Goal: Task Accomplishment & Management: Complete application form

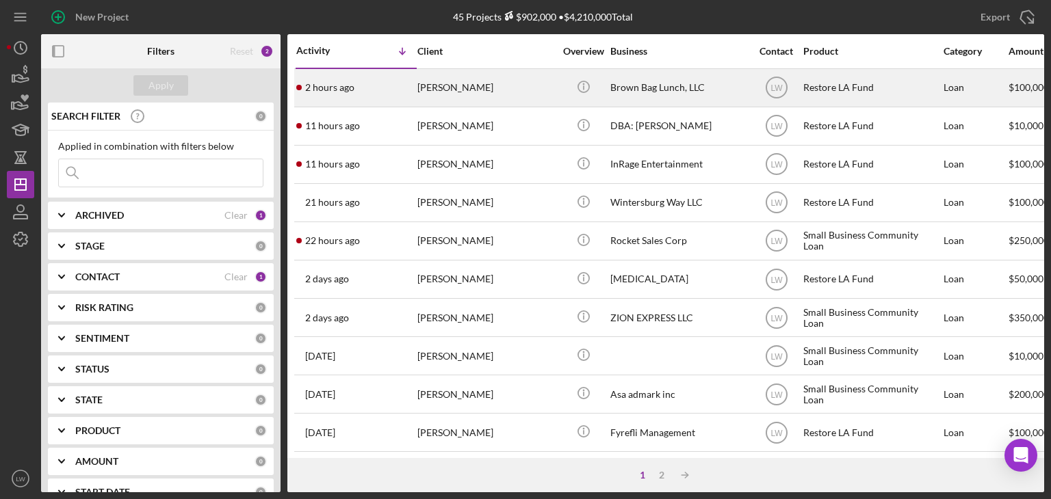
click at [484, 87] on div "[PERSON_NAME]" at bounding box center [485, 88] width 137 height 36
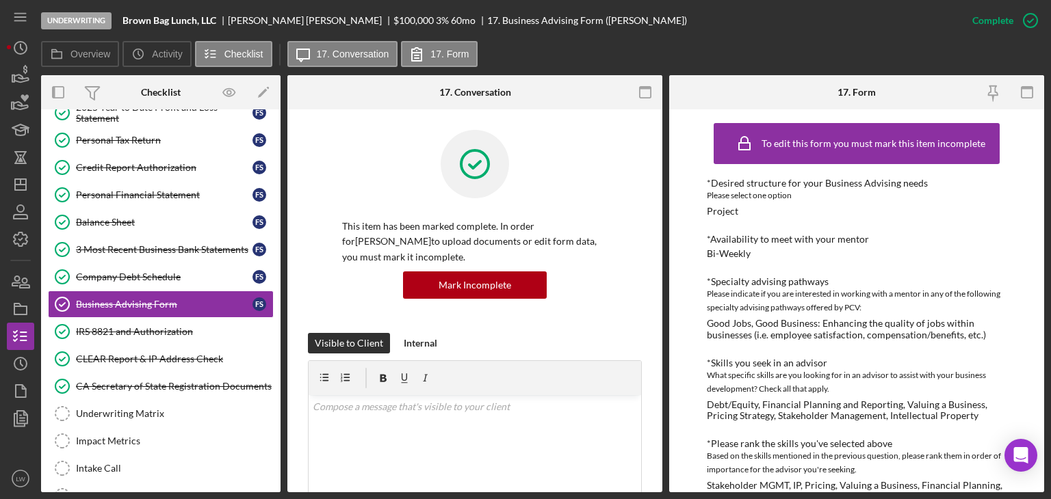
scroll to position [137, 0]
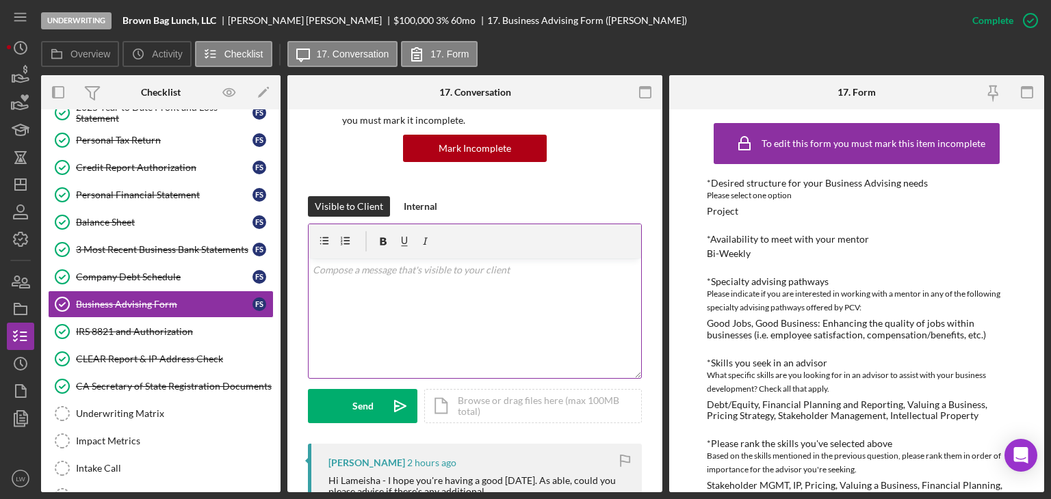
click at [528, 311] on div "v Color teal Color pink Remove color Add row above Add row below Add column bef…" at bounding box center [475, 319] width 332 height 120
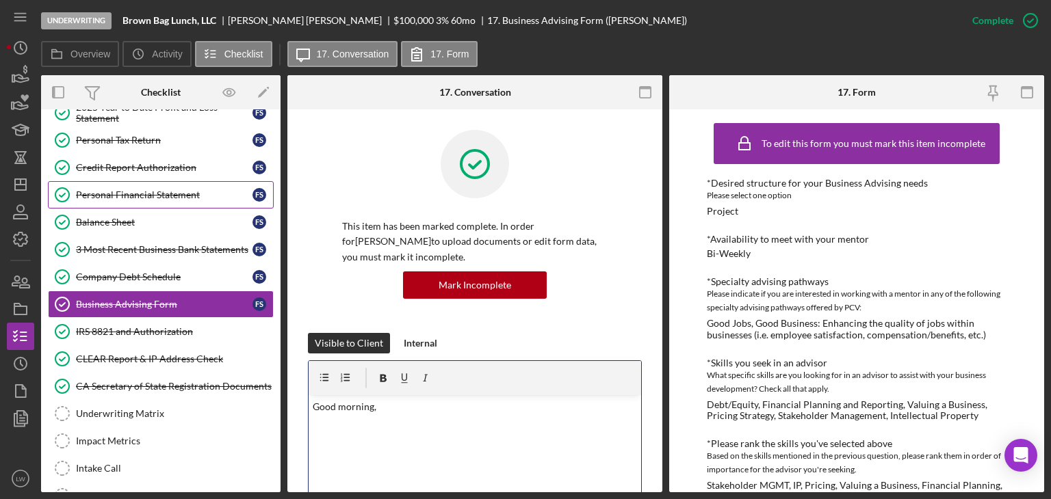
scroll to position [0, 0]
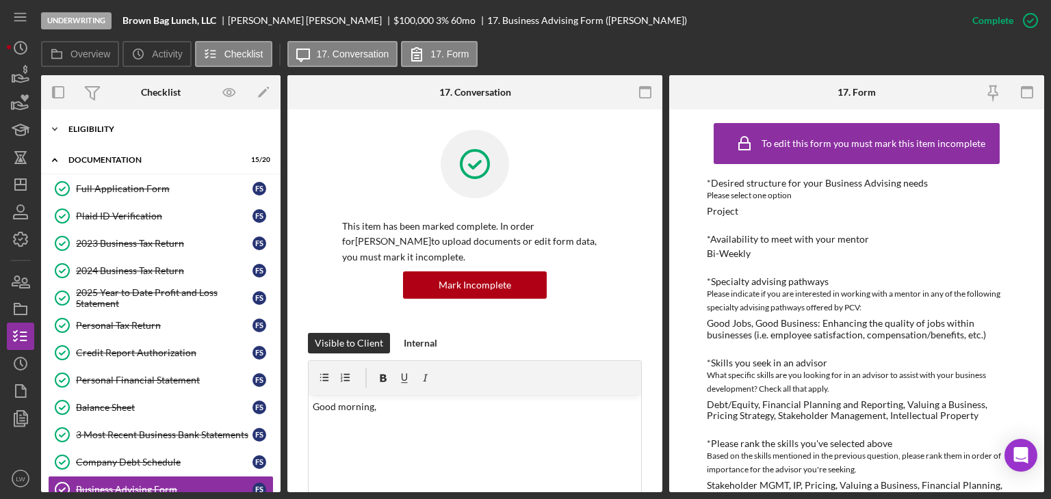
click at [146, 132] on div "Eligibility" at bounding box center [165, 129] width 195 height 8
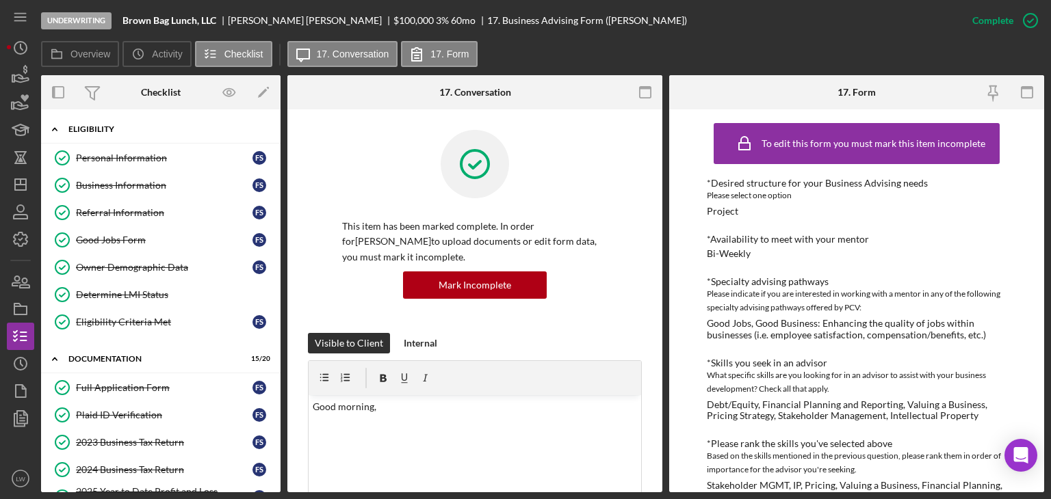
click at [146, 132] on div "Eligibility" at bounding box center [165, 129] width 195 height 8
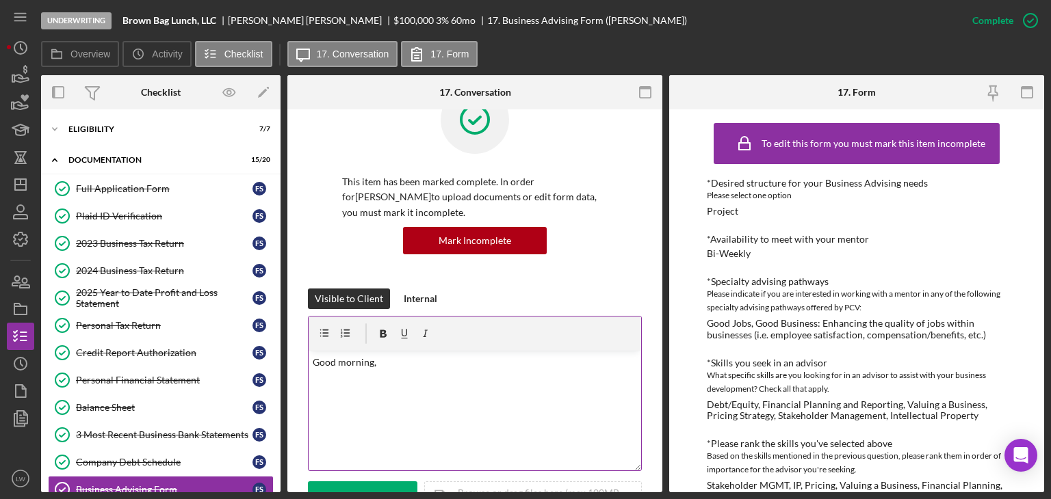
scroll to position [68, 0]
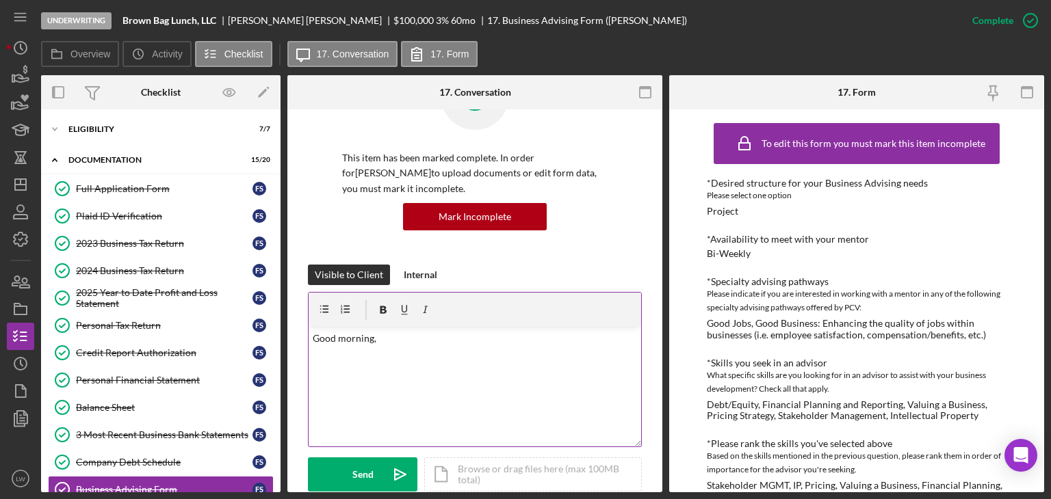
click at [397, 345] on p "Good morning," at bounding box center [475, 338] width 325 height 15
click at [25, 73] on icon "button" at bounding box center [25, 69] width 4 height 9
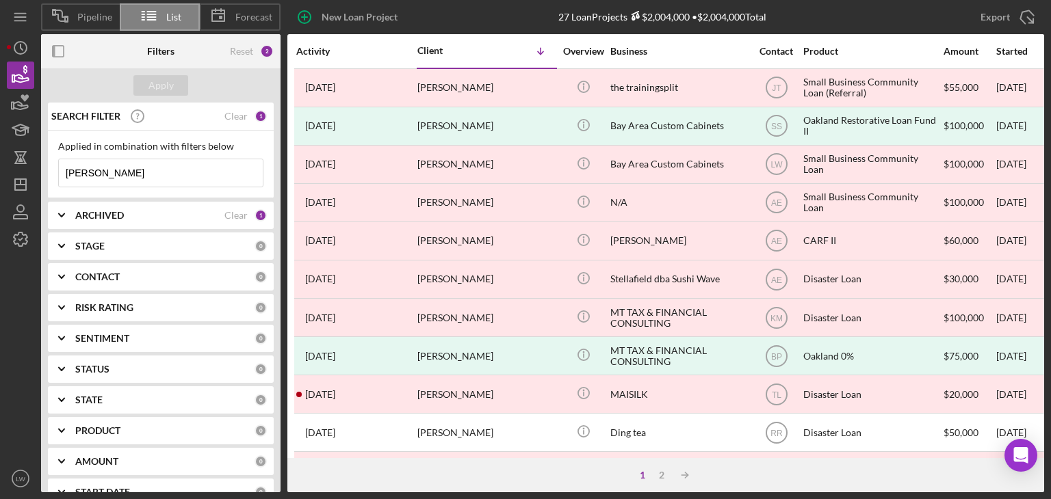
click at [130, 208] on div "ARCHIVED Clear 1" at bounding box center [171, 215] width 192 height 27
click at [62, 267] on input "Active" at bounding box center [66, 272] width 14 height 14
checkbox input "true"
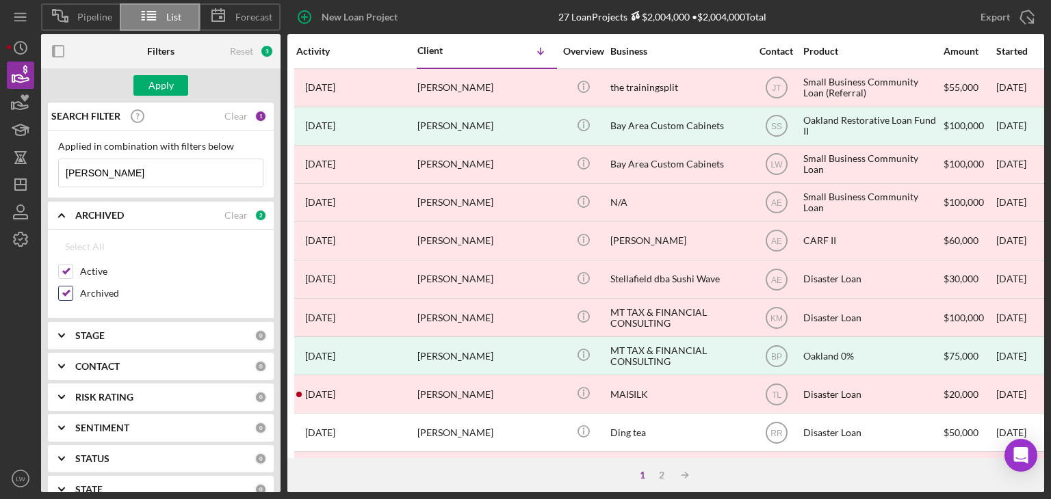
click at [64, 291] on input "Archived" at bounding box center [66, 294] width 14 height 14
checkbox input "false"
click at [177, 88] on button "Apply" at bounding box center [160, 85] width 55 height 21
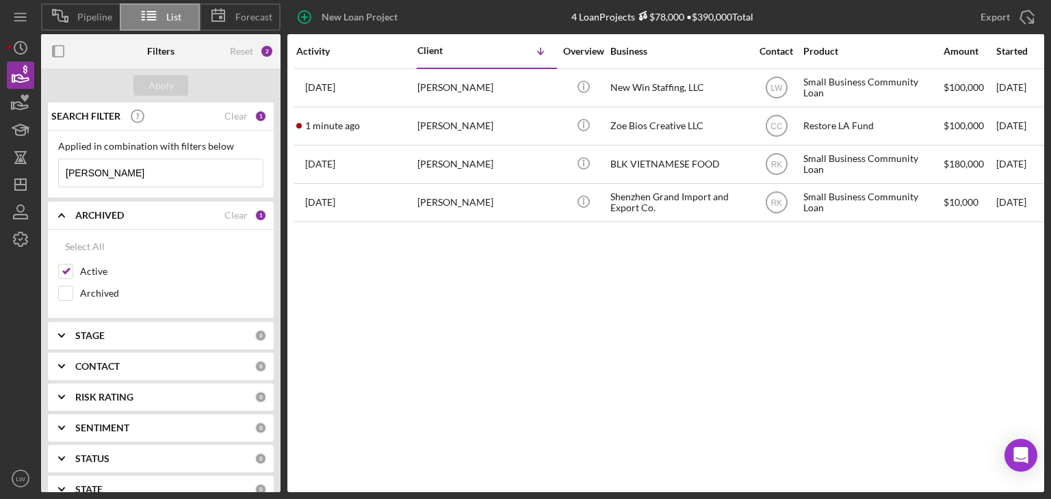
drag, startPoint x: 159, startPoint y: 174, endPoint x: 49, endPoint y: 170, distance: 109.5
click at [49, 170] on div "Applied in combination with filters below [PERSON_NAME] Icon/Menu Close" at bounding box center [161, 165] width 226 height 68
click at [176, 86] on button "Apply" at bounding box center [160, 85] width 55 height 21
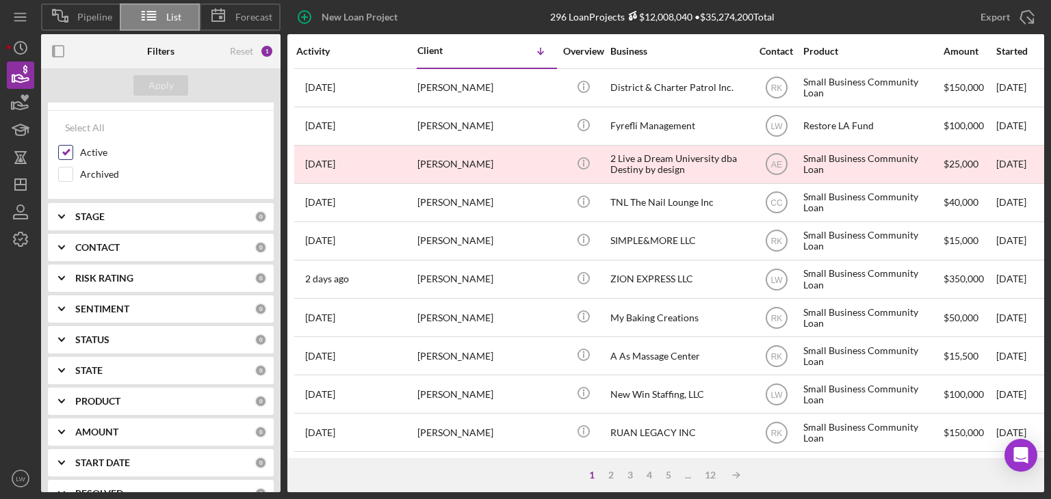
scroll to position [205, 0]
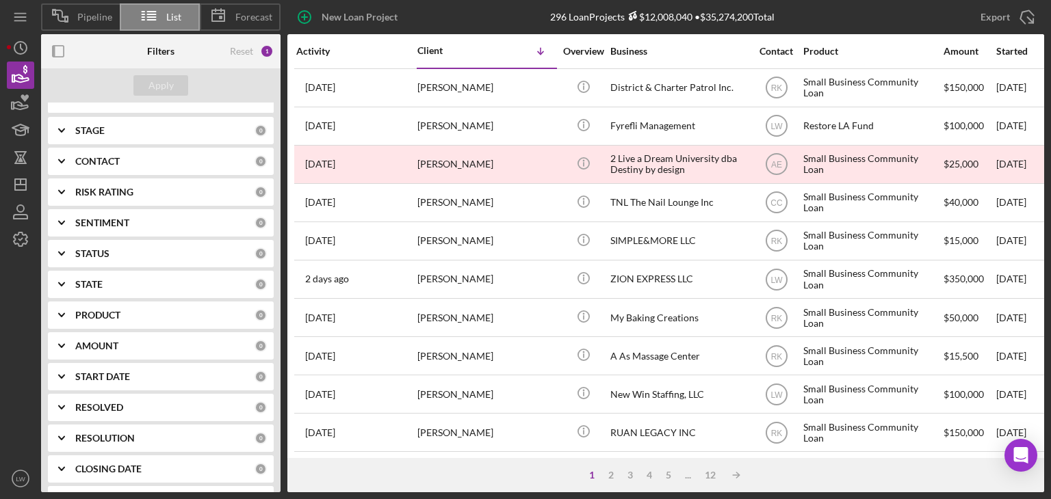
click at [123, 151] on div "CONTACT 0" at bounding box center [171, 161] width 192 height 27
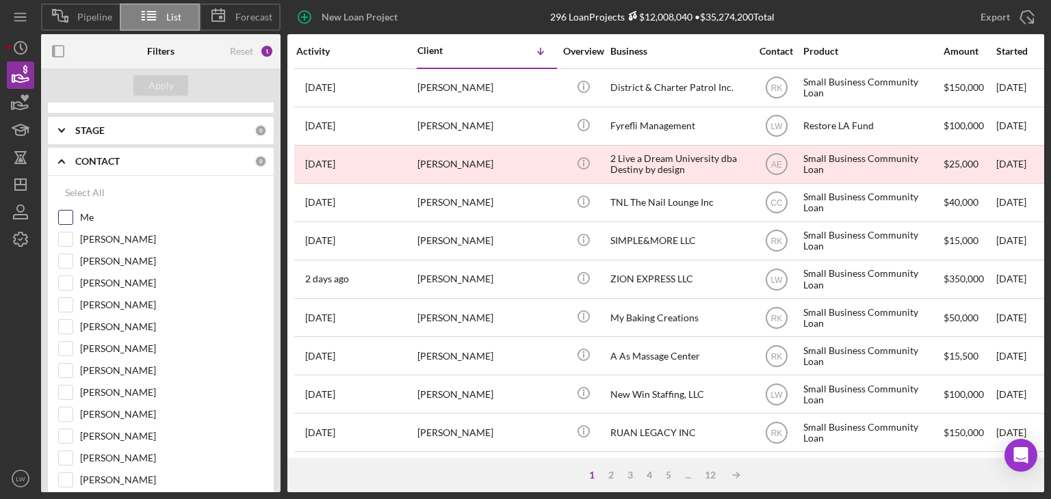
click at [71, 213] on input "Me" at bounding box center [66, 218] width 14 height 14
checkbox input "true"
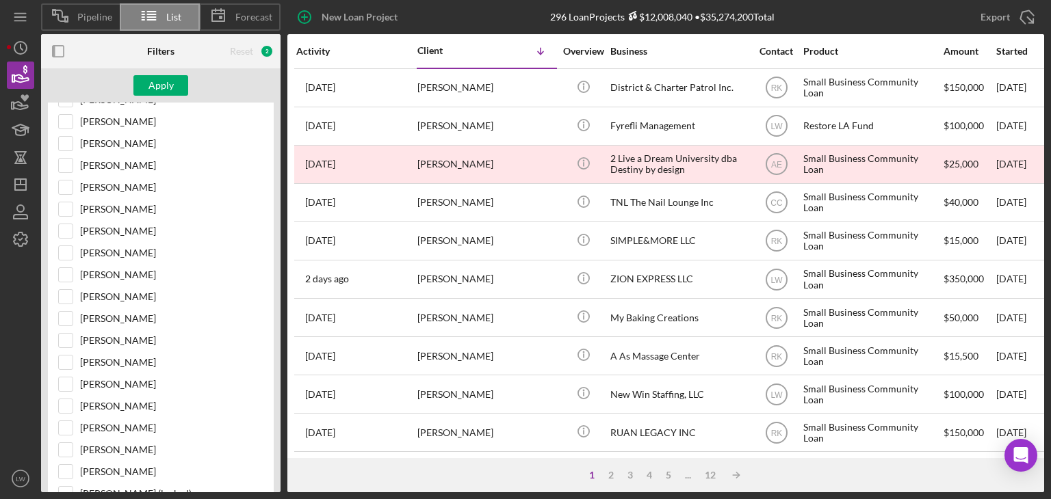
scroll to position [68, 0]
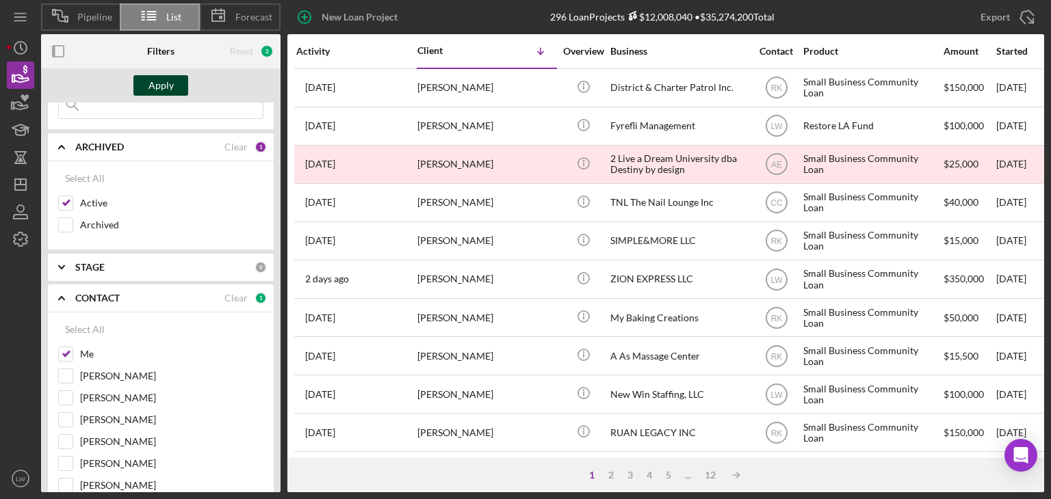
click at [160, 88] on div "Apply" at bounding box center [160, 85] width 25 height 21
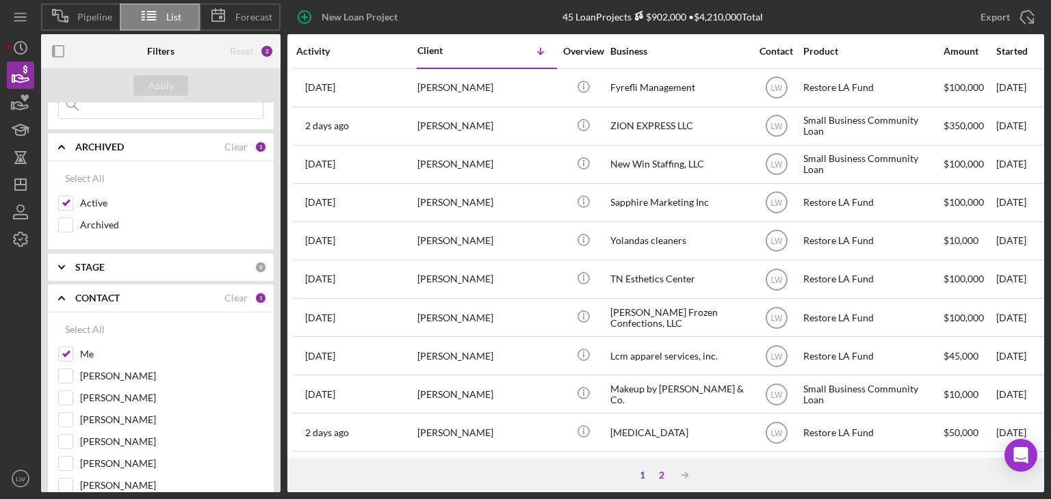
click at [663, 475] on div "2" at bounding box center [661, 475] width 19 height 11
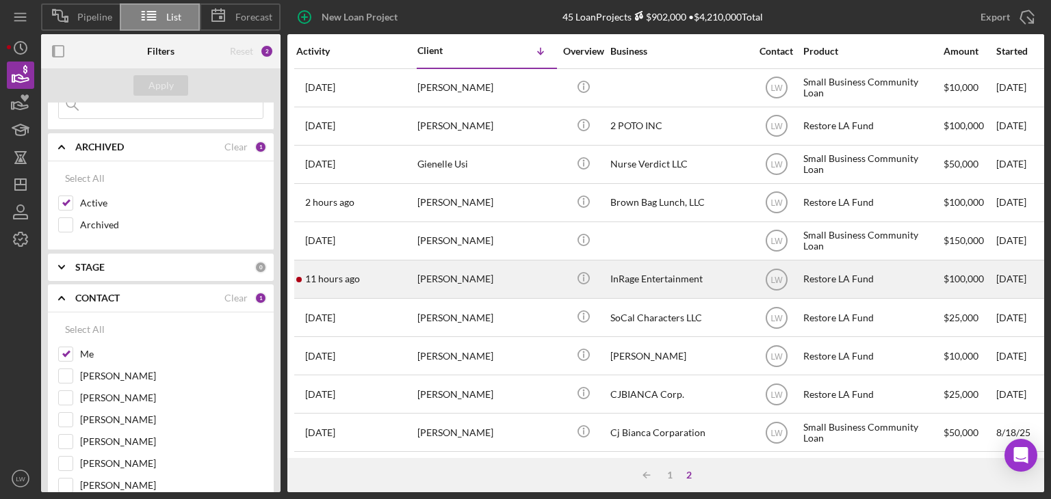
click at [477, 282] on div "[PERSON_NAME]" at bounding box center [485, 279] width 137 height 36
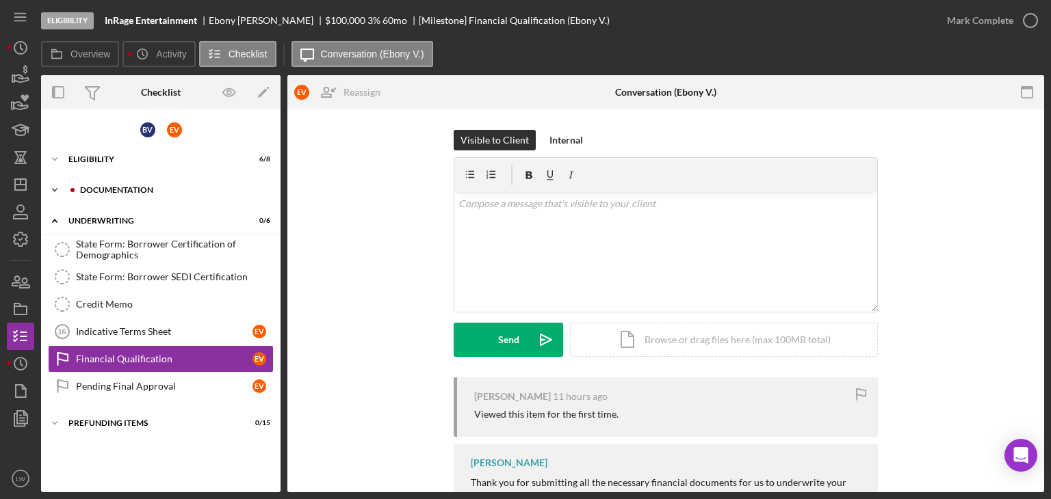
click at [129, 187] on div "Documentation" at bounding box center [171, 190] width 183 height 8
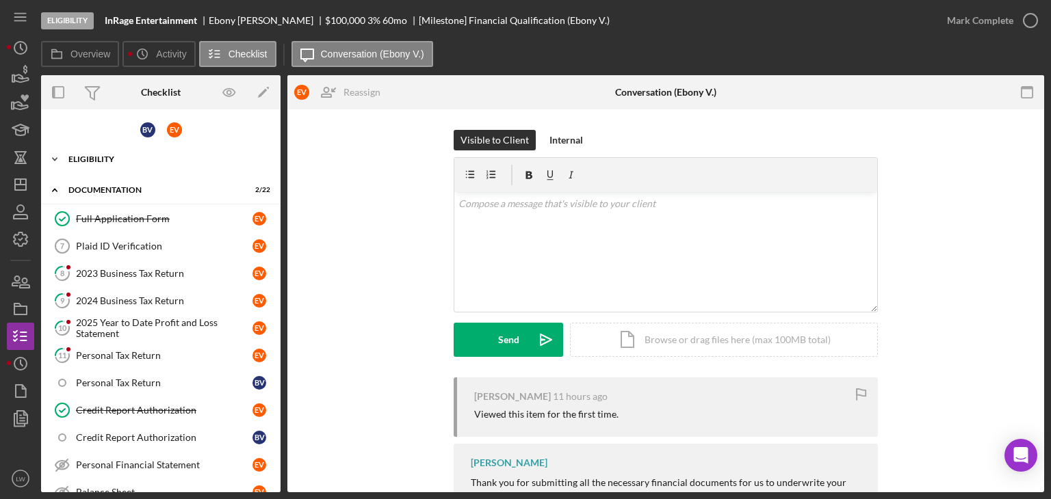
click at [110, 157] on div "Eligibility" at bounding box center [165, 159] width 195 height 8
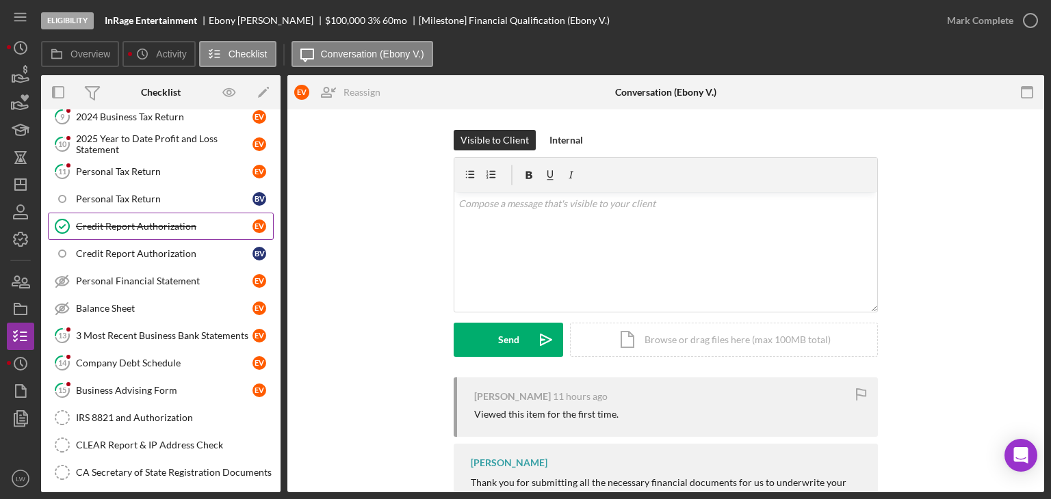
scroll to position [274, 0]
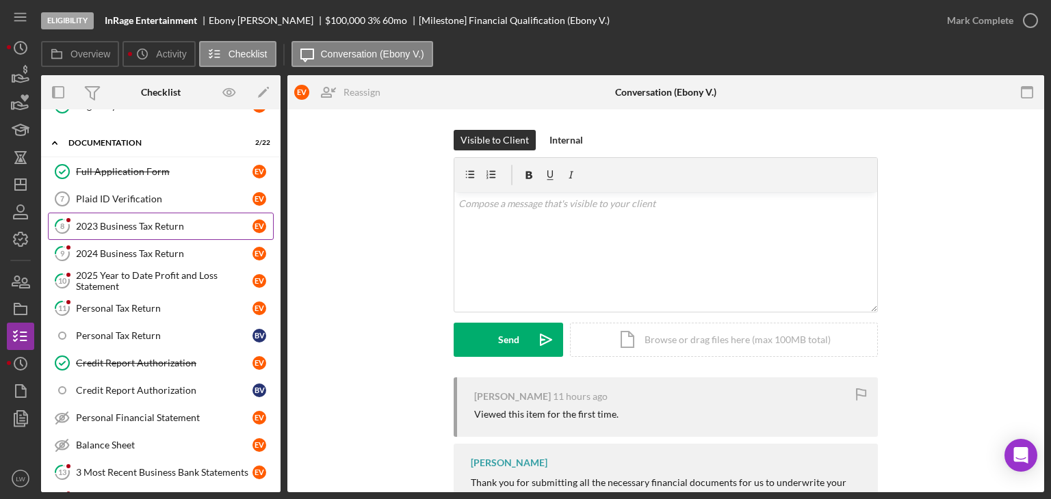
click at [148, 221] on div "2023 Business Tax Return" at bounding box center [164, 226] width 177 height 11
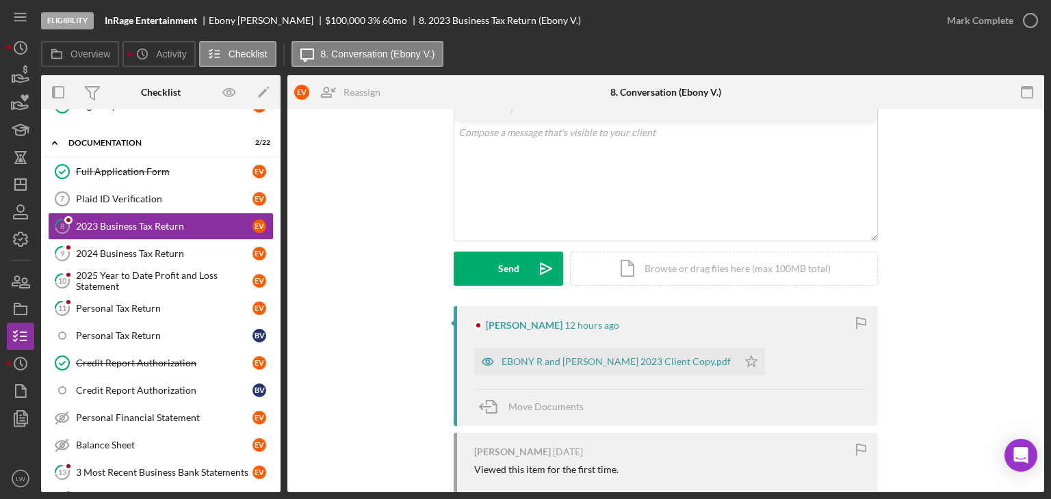
scroll to position [137, 0]
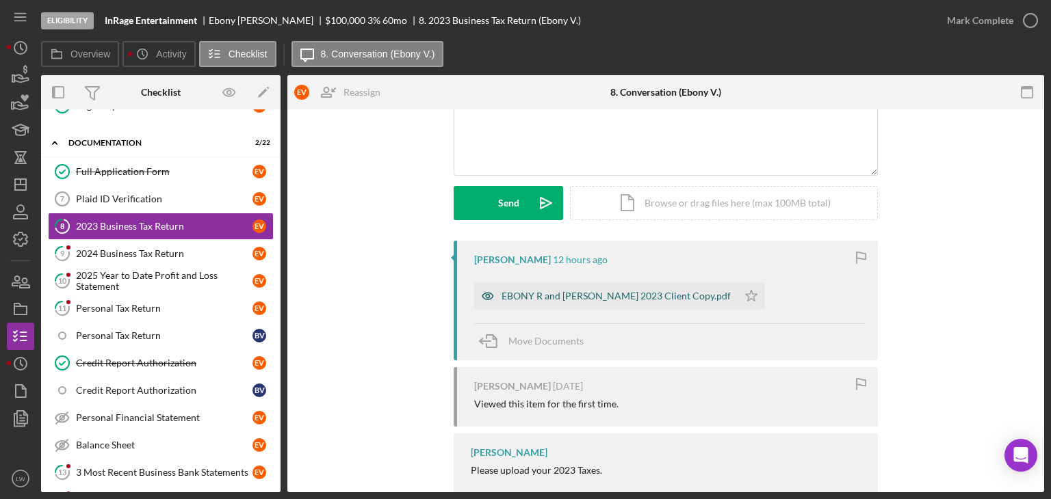
click at [555, 298] on div "EBONY R and [PERSON_NAME] 2023 Client Copy.pdf" at bounding box center [615, 296] width 229 height 11
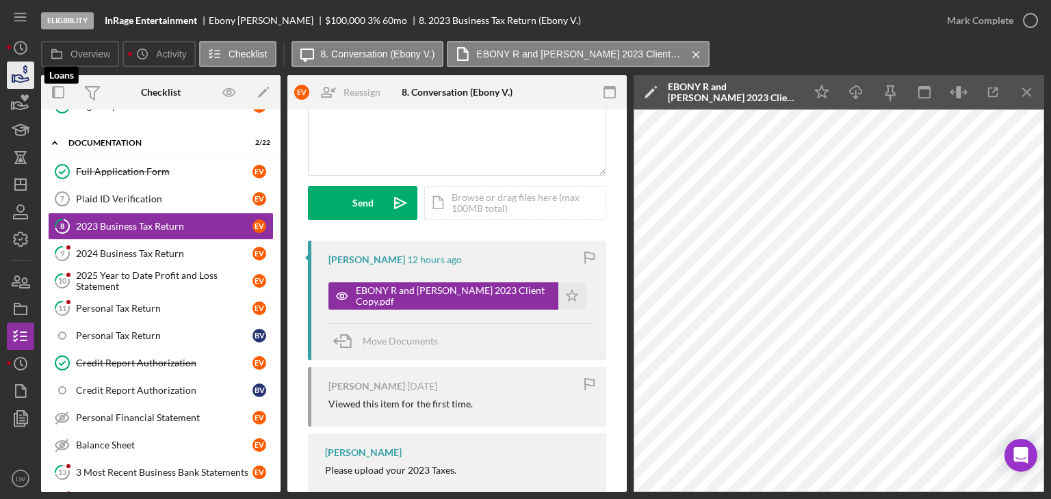
click at [12, 77] on polygon "button" at bounding box center [13, 78] width 2 height 7
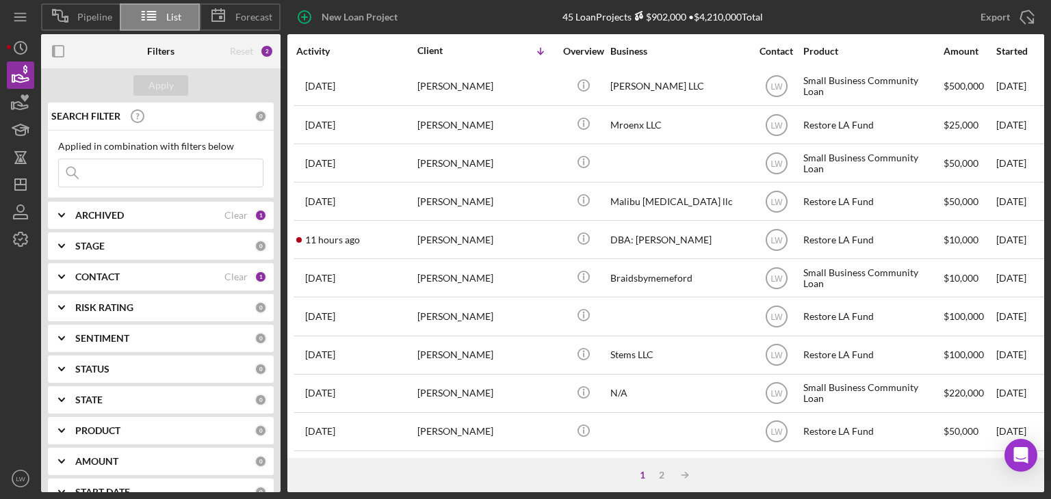
scroll to position [587, 0]
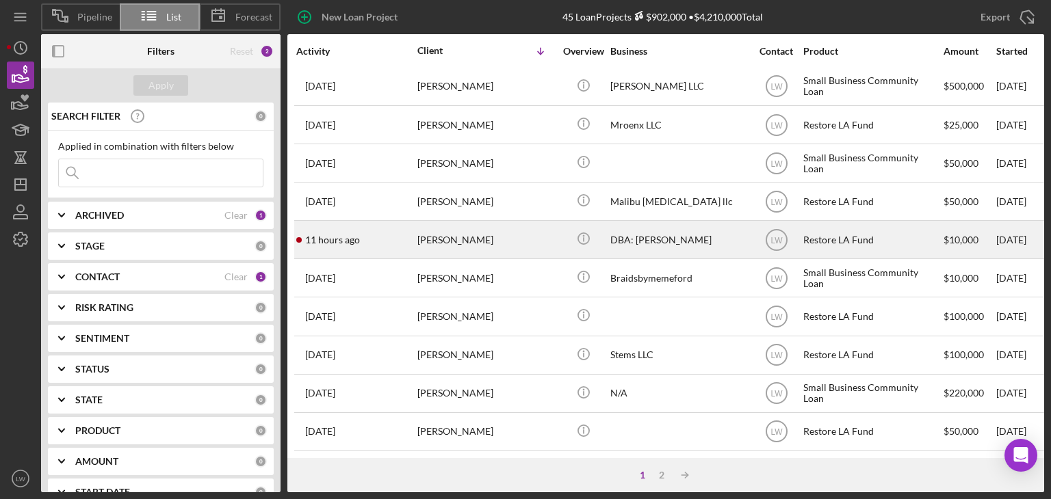
click at [550, 233] on div "[PERSON_NAME]" at bounding box center [485, 240] width 137 height 36
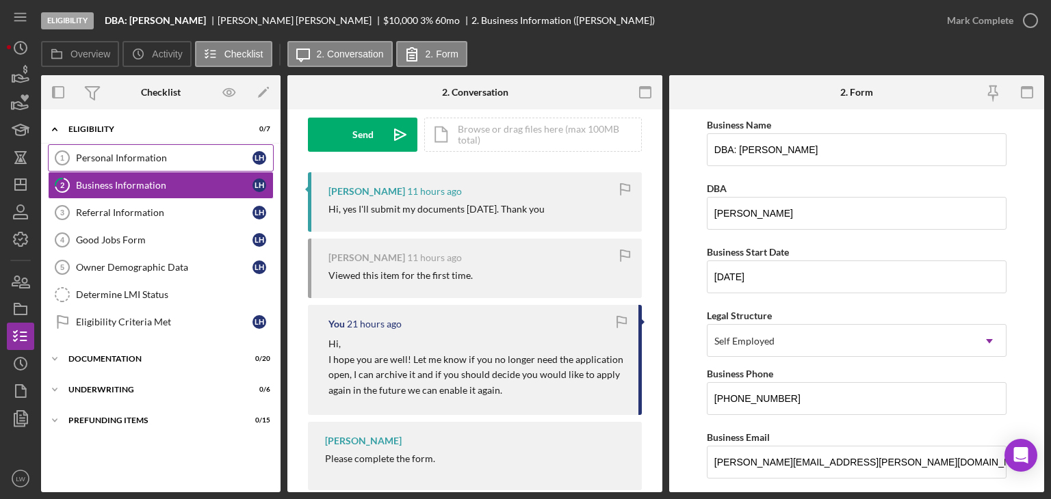
click at [115, 157] on div "Personal Information" at bounding box center [164, 158] width 177 height 11
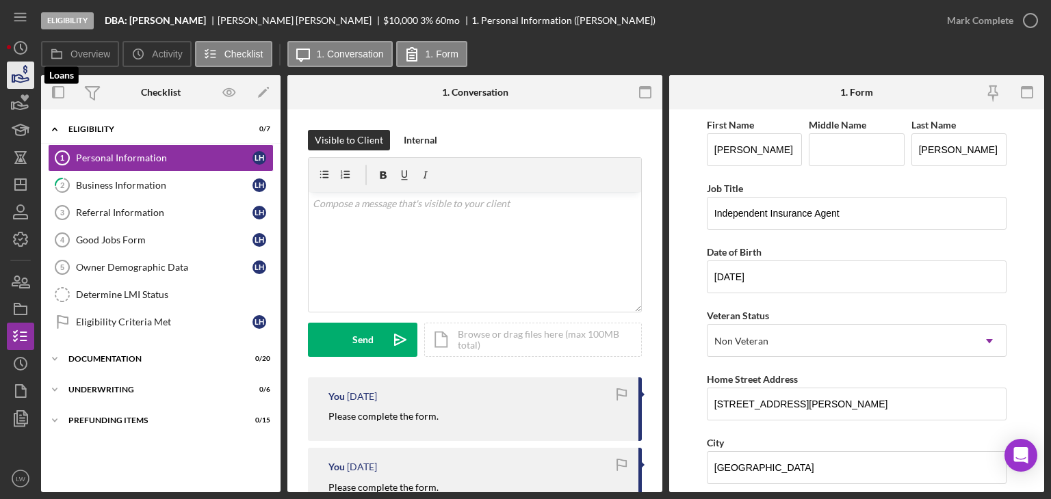
click at [14, 72] on icon "button" at bounding box center [20, 75] width 34 height 34
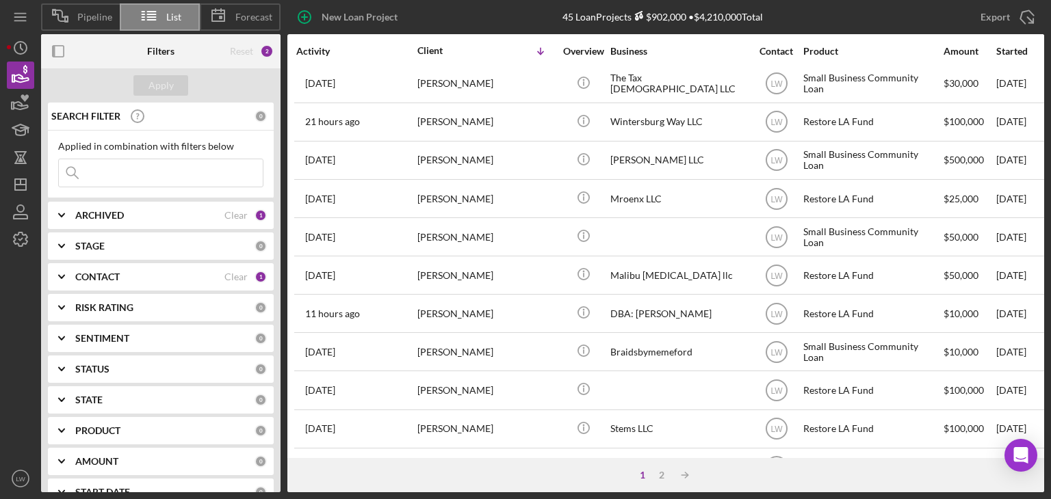
scroll to position [587, 0]
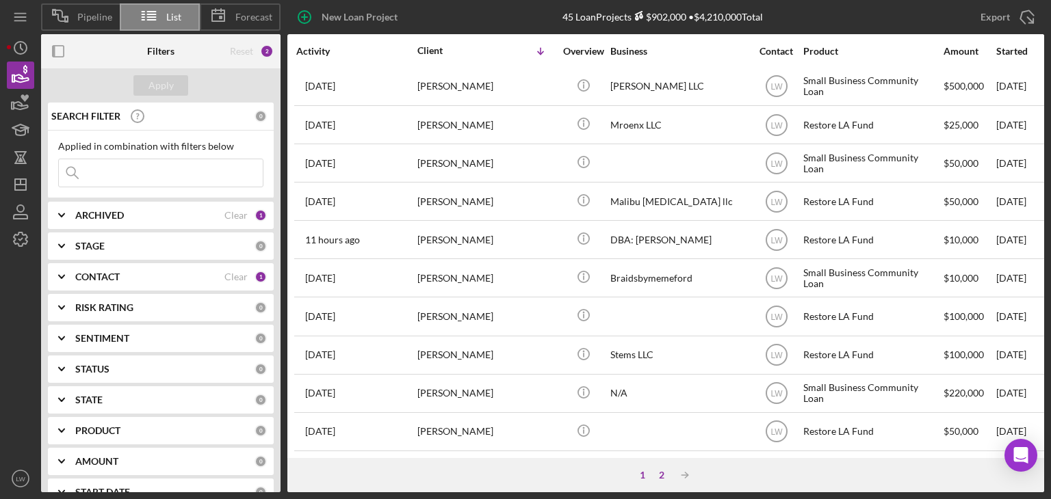
click at [658, 472] on div "2" at bounding box center [661, 475] width 19 height 11
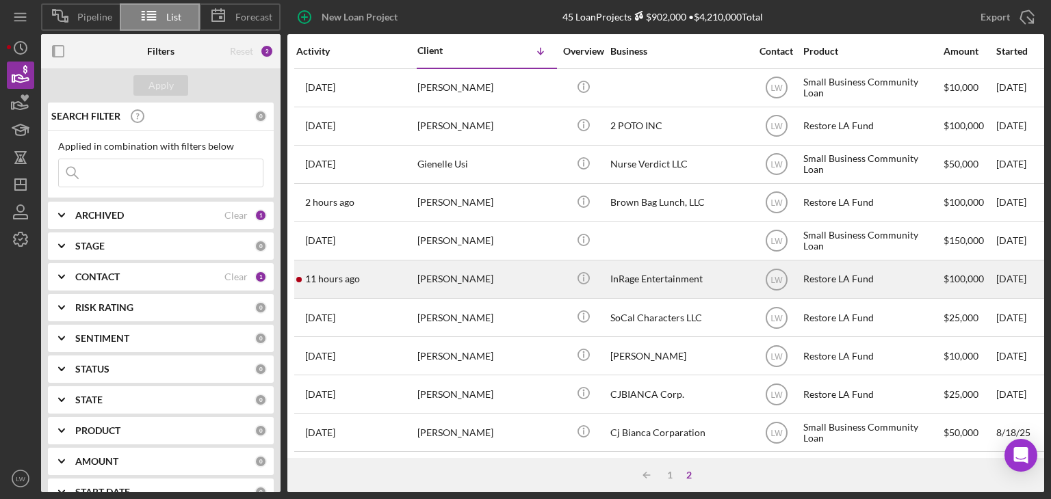
scroll to position [395, 0]
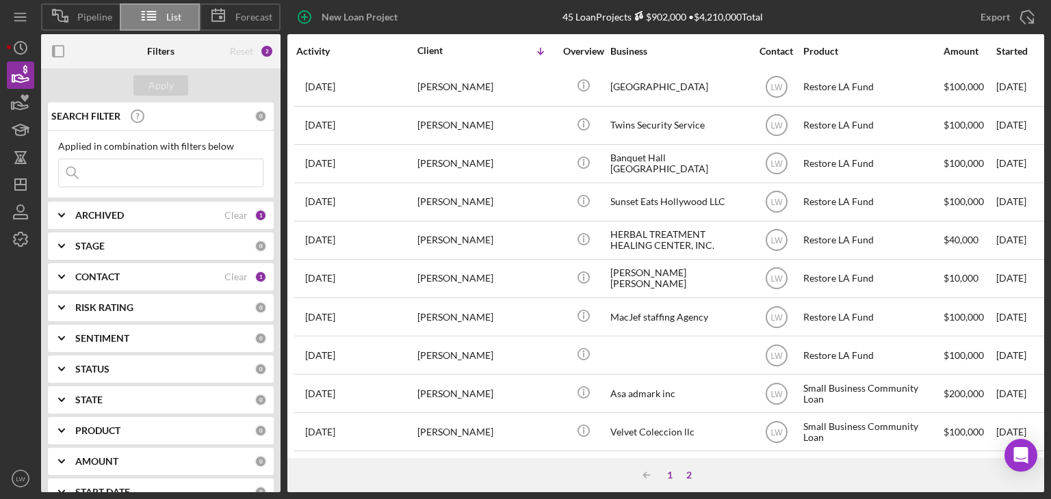
click at [672, 475] on div "1" at bounding box center [669, 475] width 19 height 11
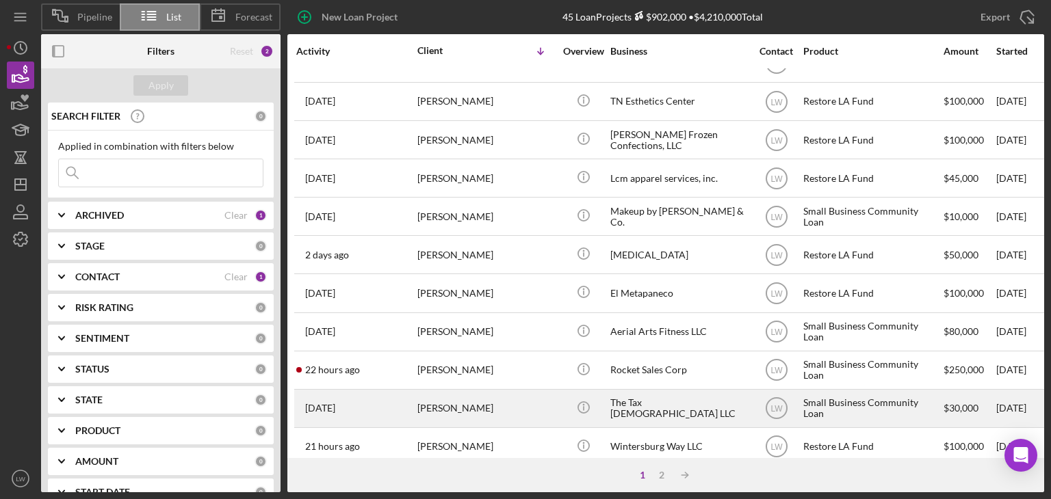
scroll to position [177, 0]
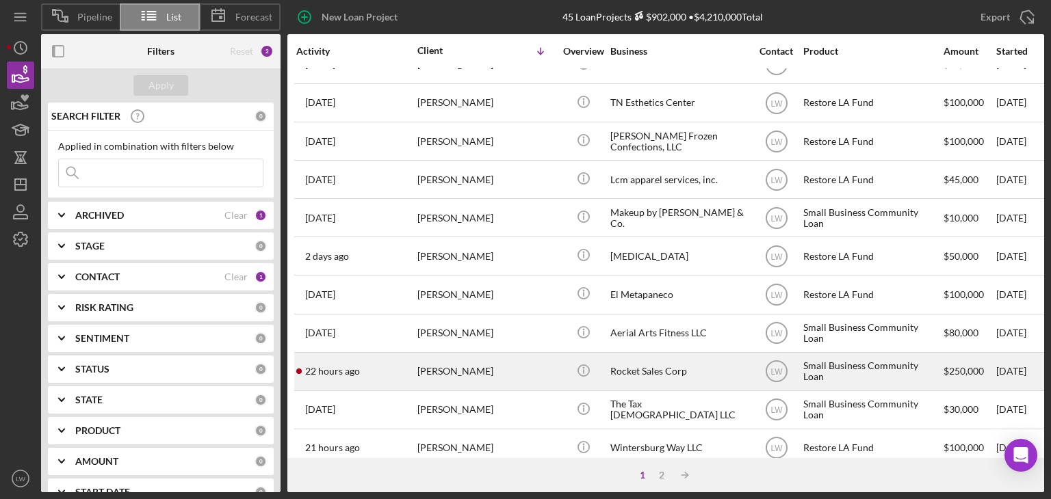
click at [464, 369] on div "[PERSON_NAME]" at bounding box center [485, 372] width 137 height 36
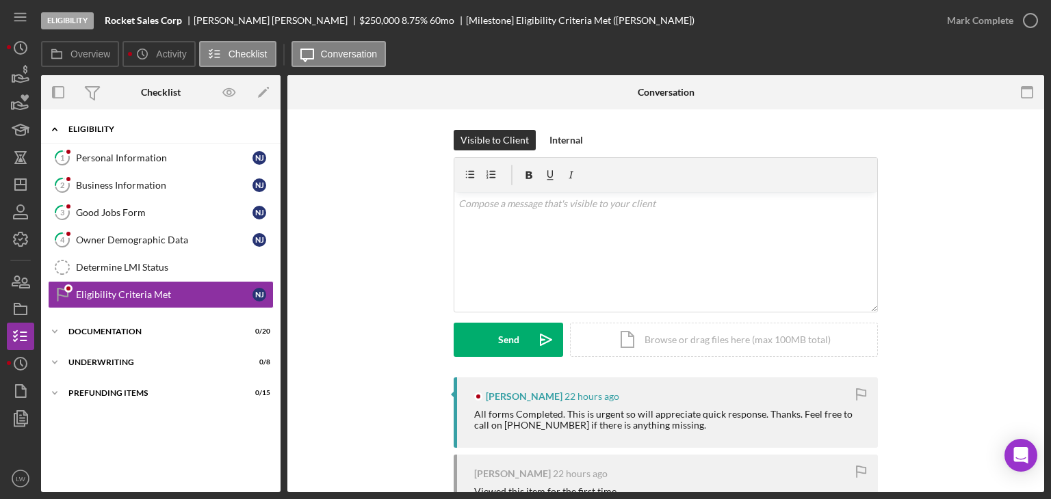
click at [102, 124] on div "Icon/Expander Eligibility 0 / 6" at bounding box center [160, 130] width 239 height 28
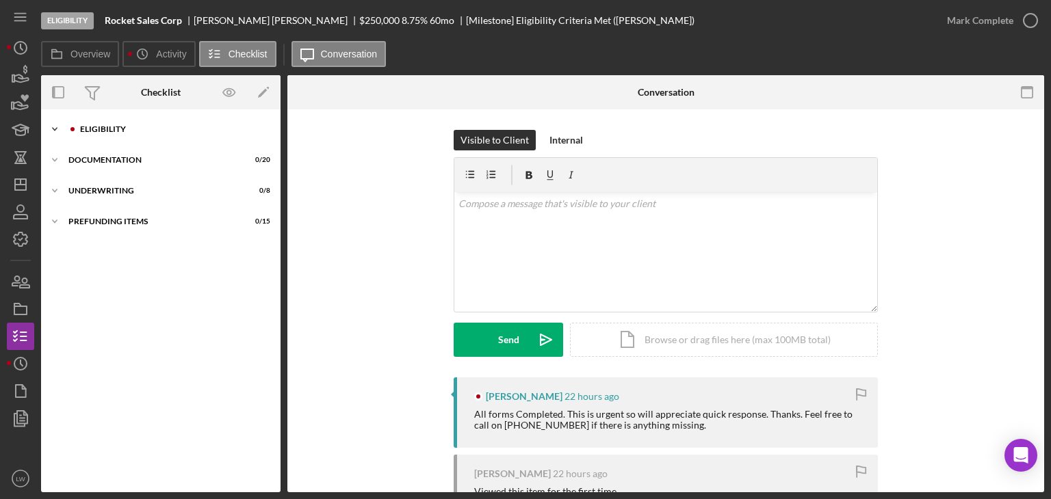
click at [102, 124] on div "Icon/Expander Eligibility 0 / 6" at bounding box center [160, 129] width 239 height 27
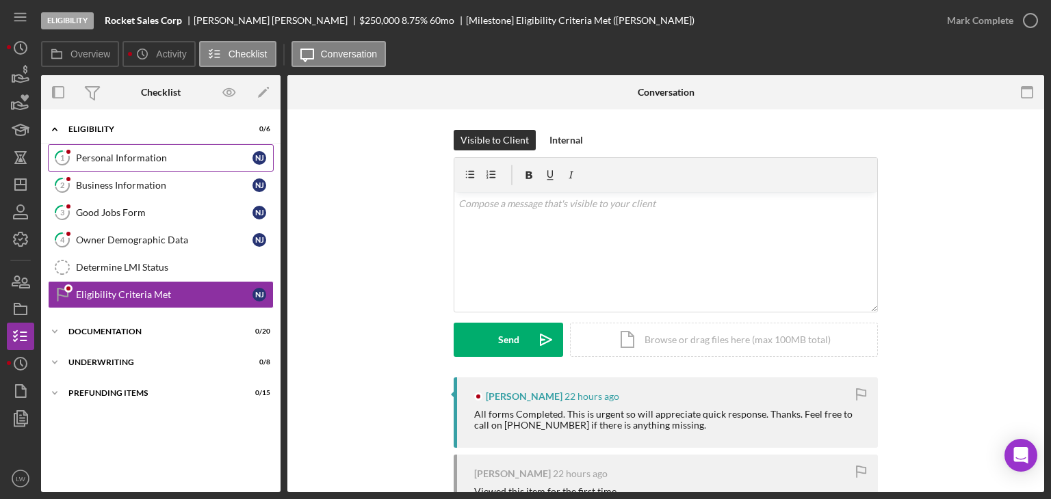
click at [99, 163] on div "Personal Information" at bounding box center [164, 158] width 177 height 11
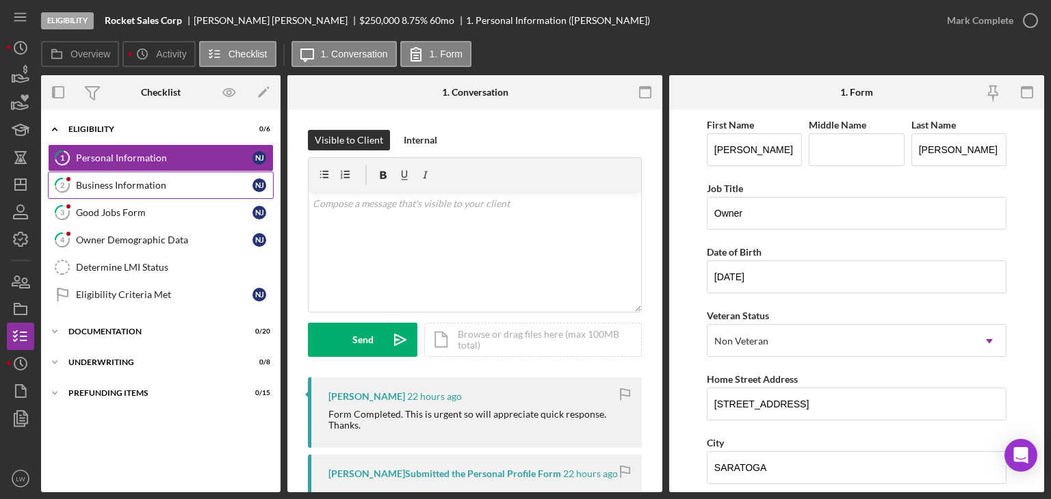
click at [151, 181] on div "Business Information" at bounding box center [164, 185] width 177 height 11
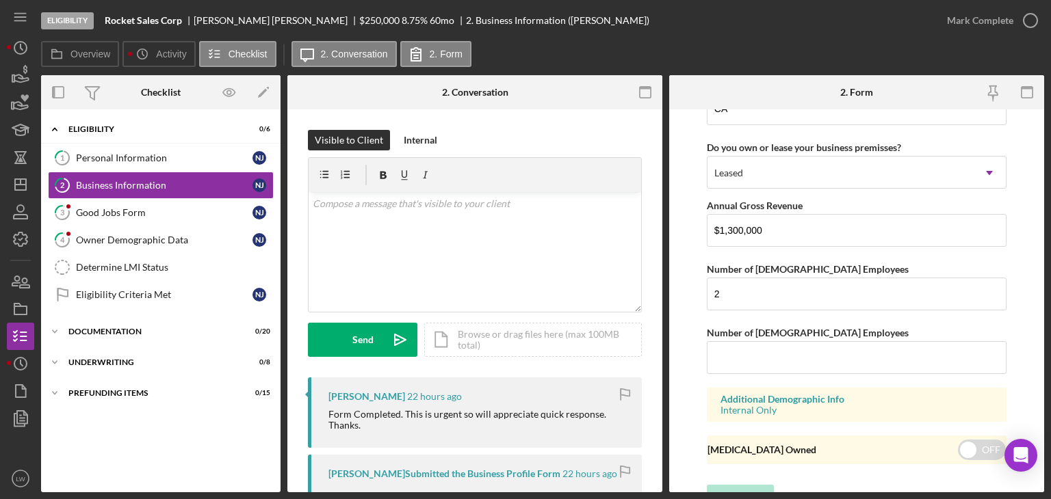
scroll to position [1385, 0]
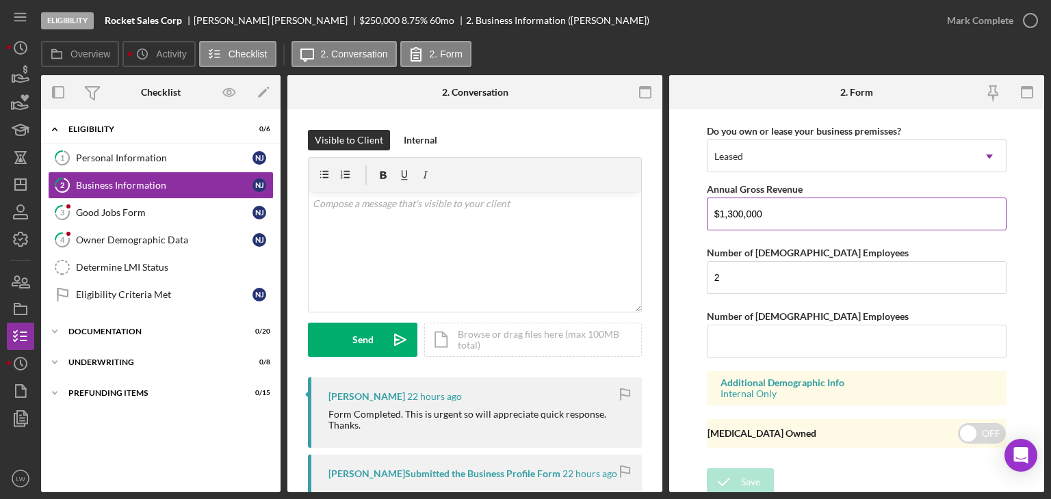
drag, startPoint x: 766, startPoint y: 209, endPoint x: 720, endPoint y: 207, distance: 45.9
click at [720, 207] on input "$1,300,000" at bounding box center [857, 214] width 300 height 33
paste input
type input "$1,300,000"
drag, startPoint x: 764, startPoint y: 211, endPoint x: 720, endPoint y: 206, distance: 44.8
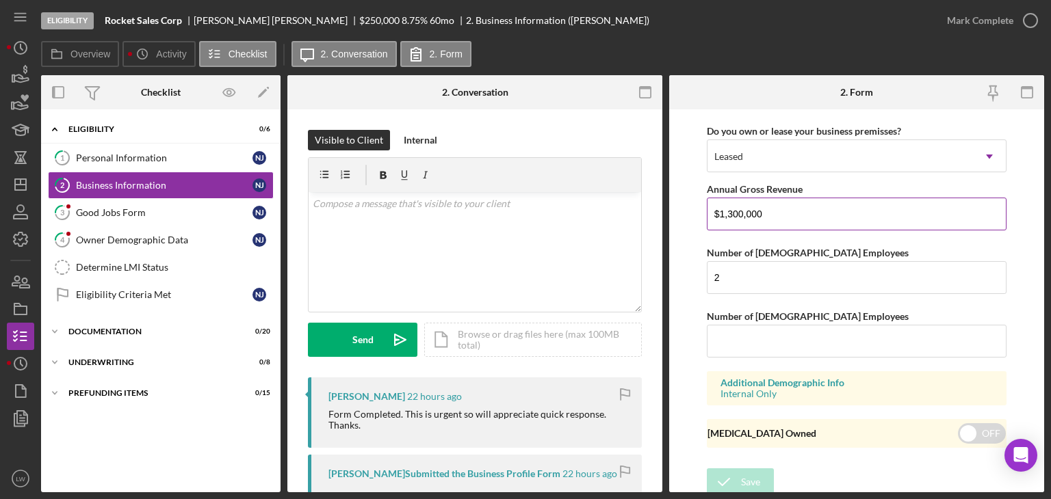
click at [720, 206] on input "$1,300,000" at bounding box center [857, 214] width 300 height 33
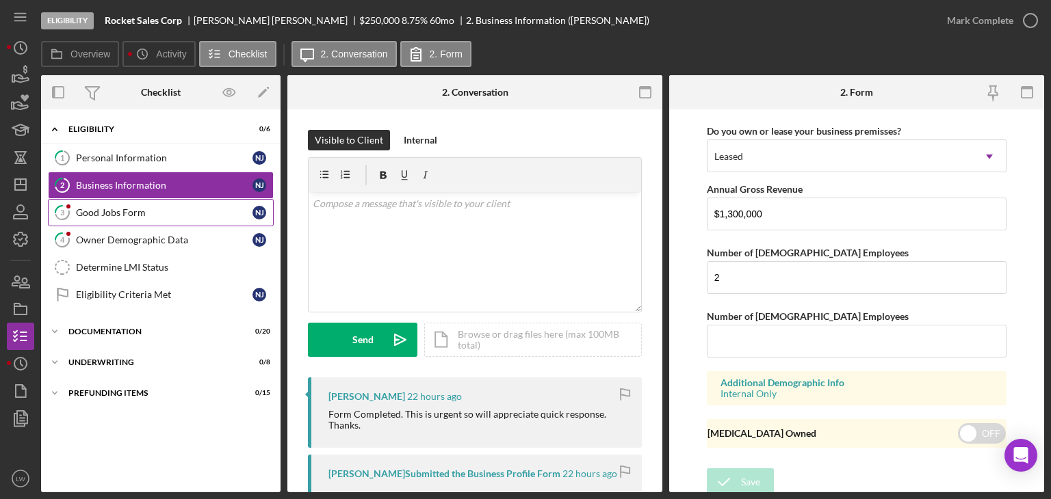
click at [137, 210] on div "Good Jobs Form" at bounding box center [164, 212] width 177 height 11
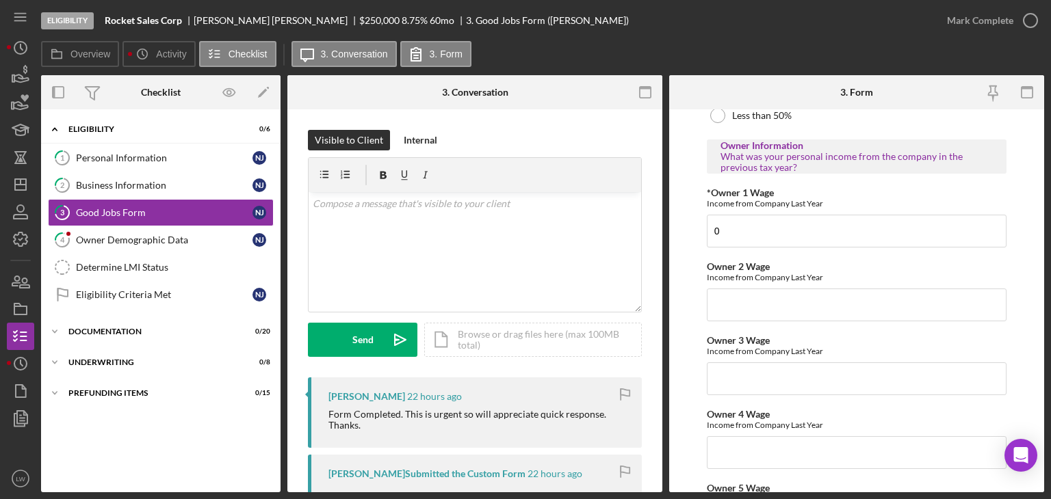
scroll to position [2326, 0]
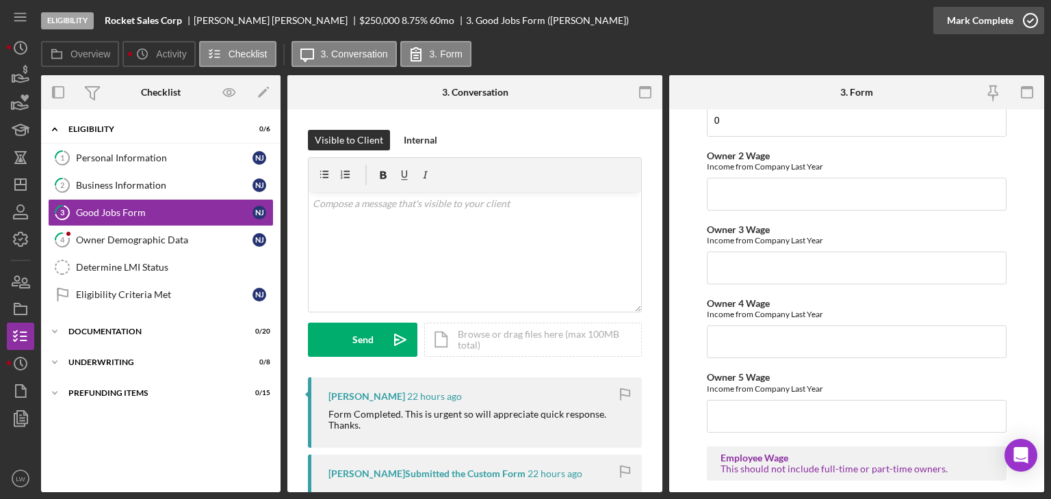
click at [972, 24] on div "Mark Complete" at bounding box center [980, 20] width 66 height 27
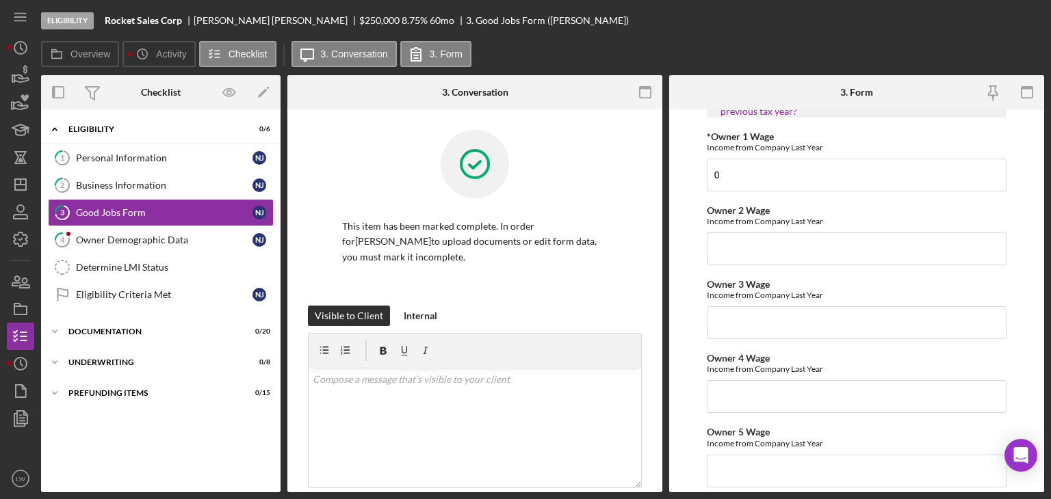
scroll to position [2381, 0]
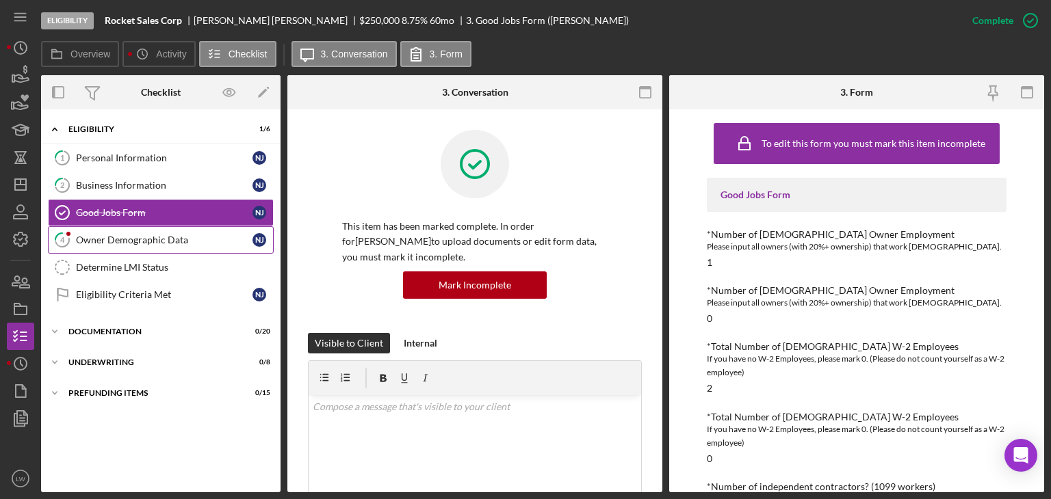
click at [177, 233] on link "4 Owner Demographic Data N J" at bounding box center [161, 239] width 226 height 27
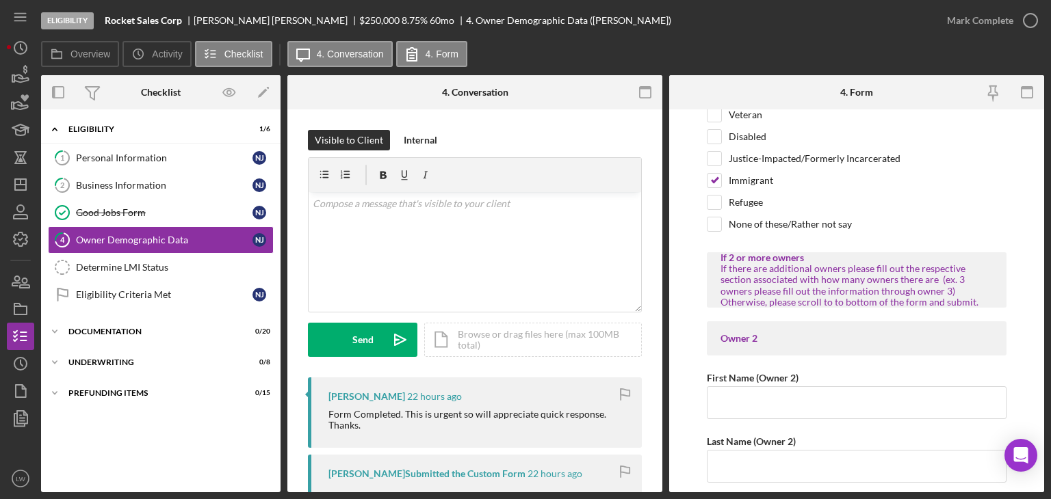
scroll to position [1300, 0]
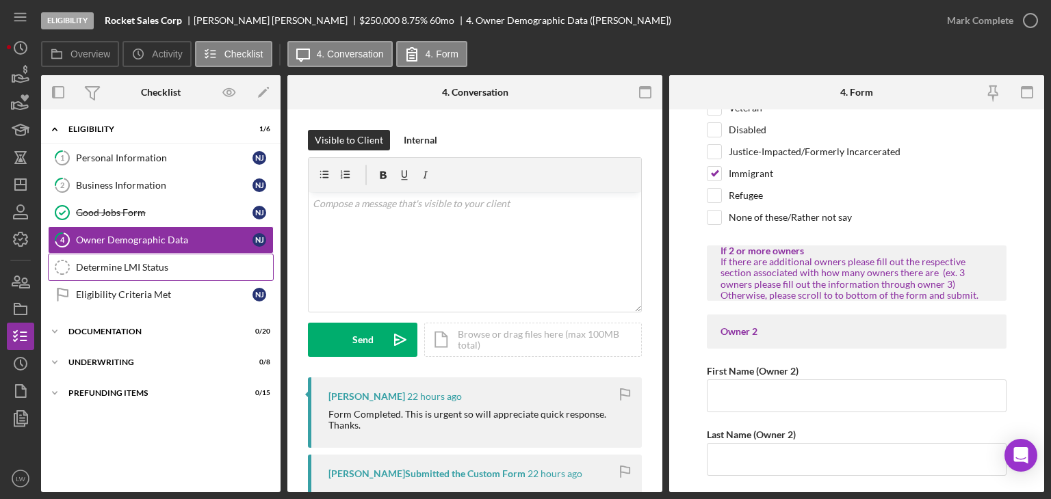
click at [148, 266] on div "Determine LMI Status" at bounding box center [174, 267] width 197 height 11
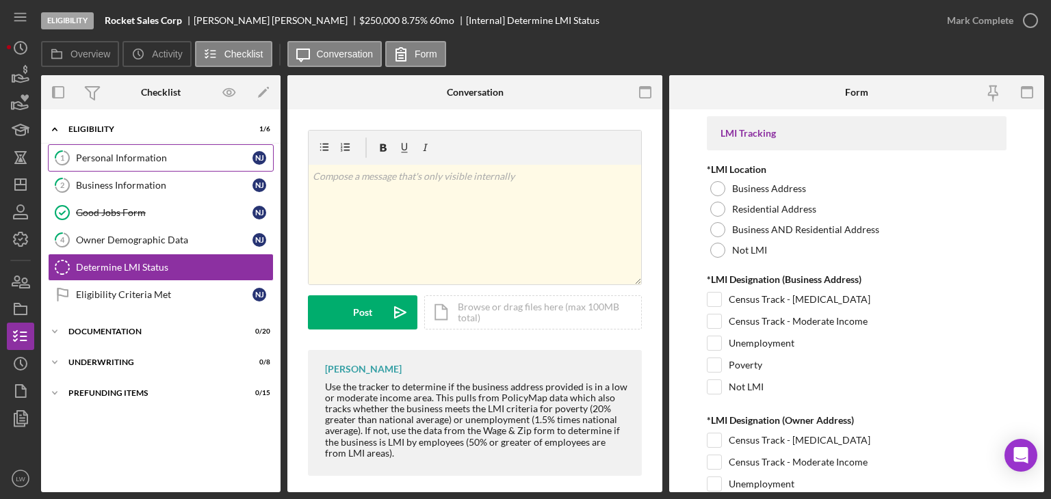
click at [131, 154] on div "Personal Information" at bounding box center [164, 158] width 177 height 11
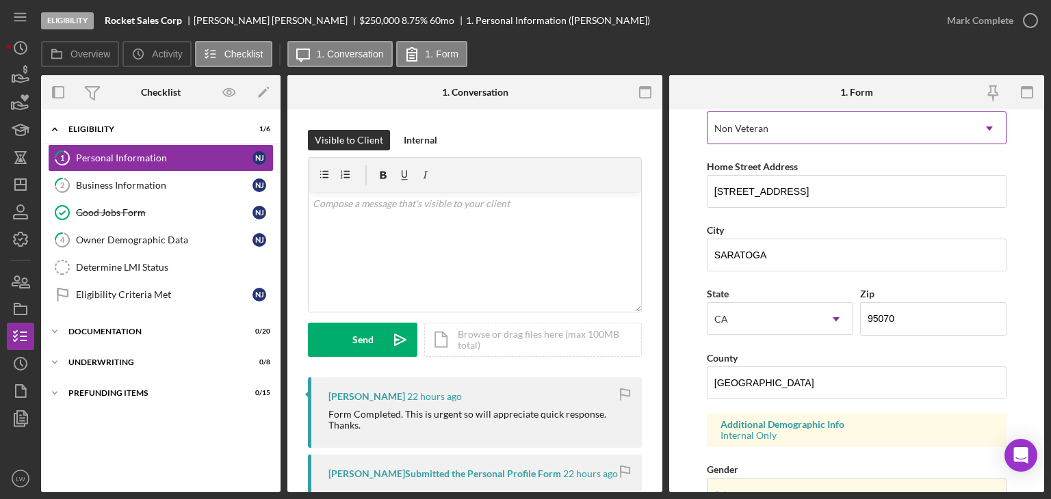
scroll to position [528, 0]
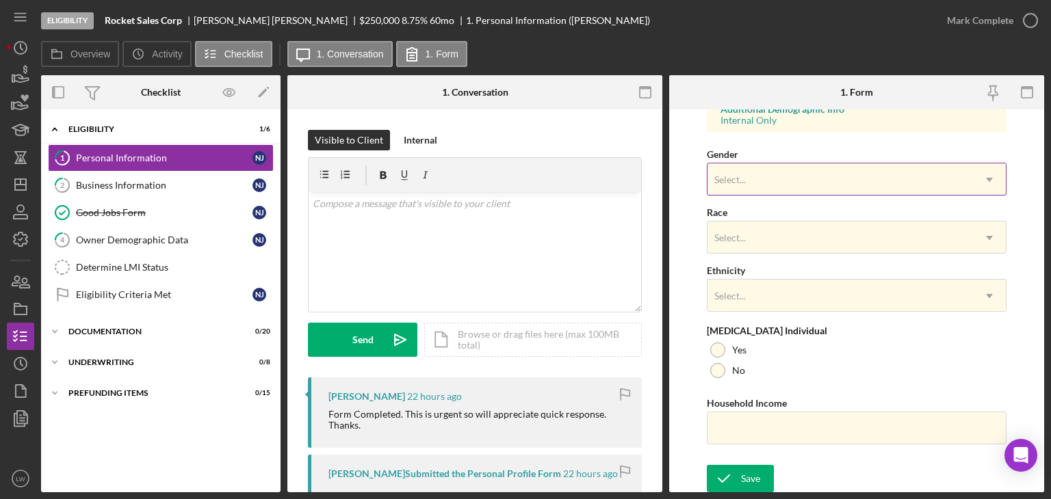
click at [772, 181] on div "Select..." at bounding box center [839, 179] width 265 height 31
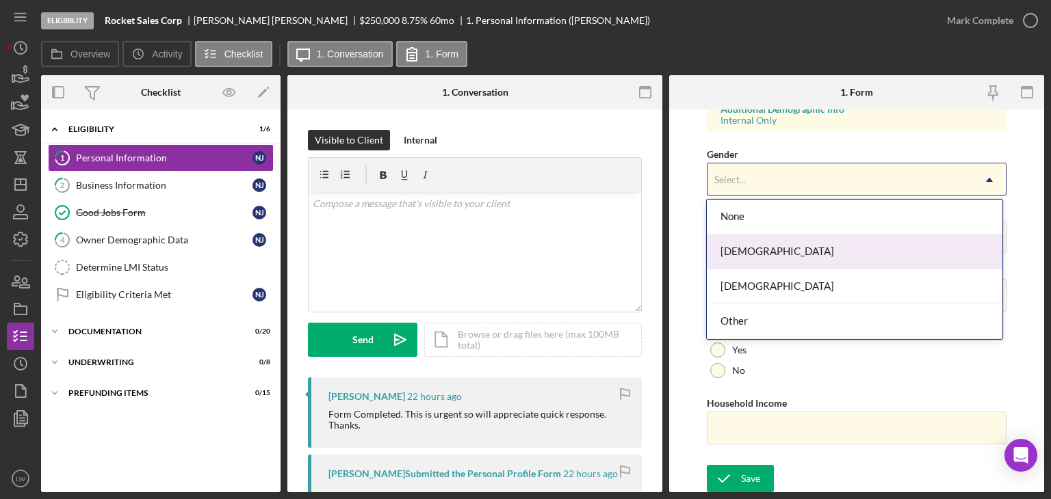
click at [764, 242] on div "[DEMOGRAPHIC_DATA]" at bounding box center [855, 252] width 296 height 35
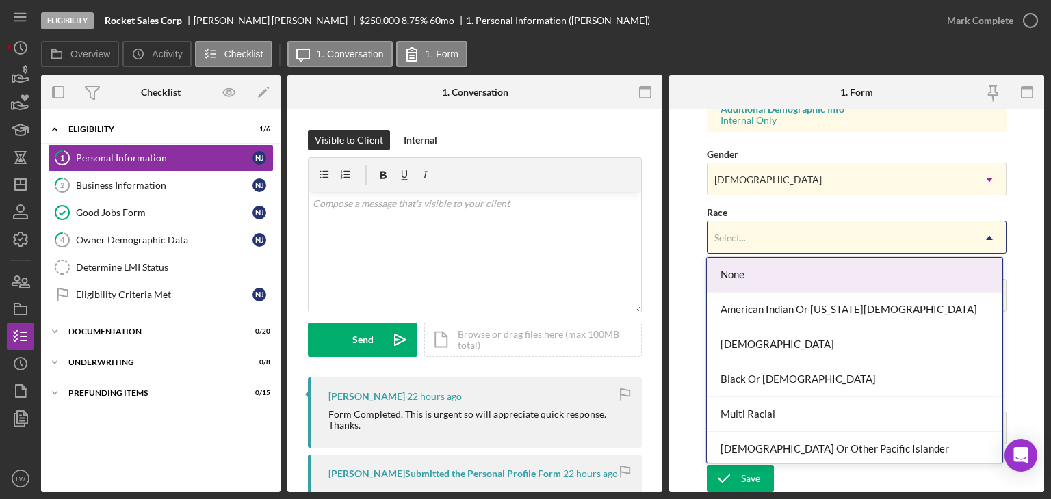
click at [764, 242] on div "Select..." at bounding box center [839, 237] width 265 height 31
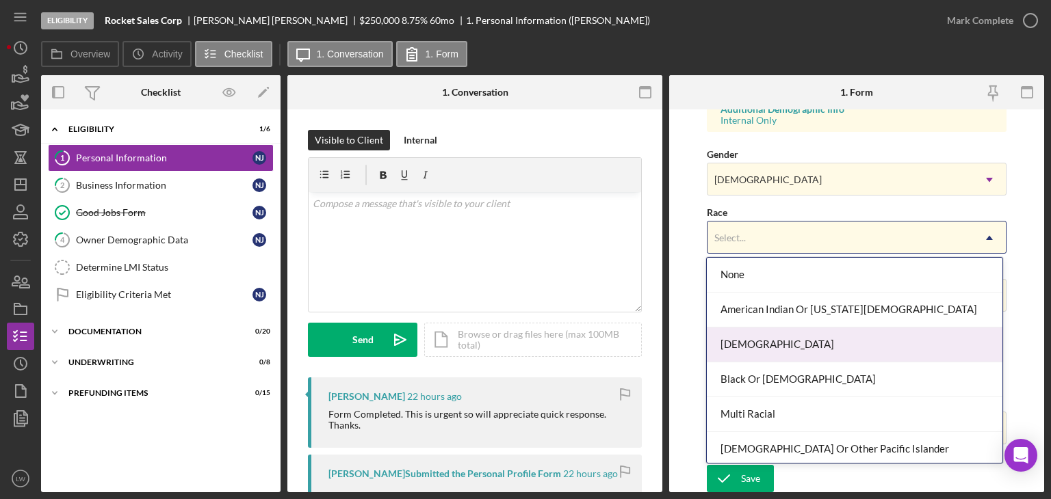
click at [785, 343] on div "[DEMOGRAPHIC_DATA]" at bounding box center [855, 345] width 296 height 35
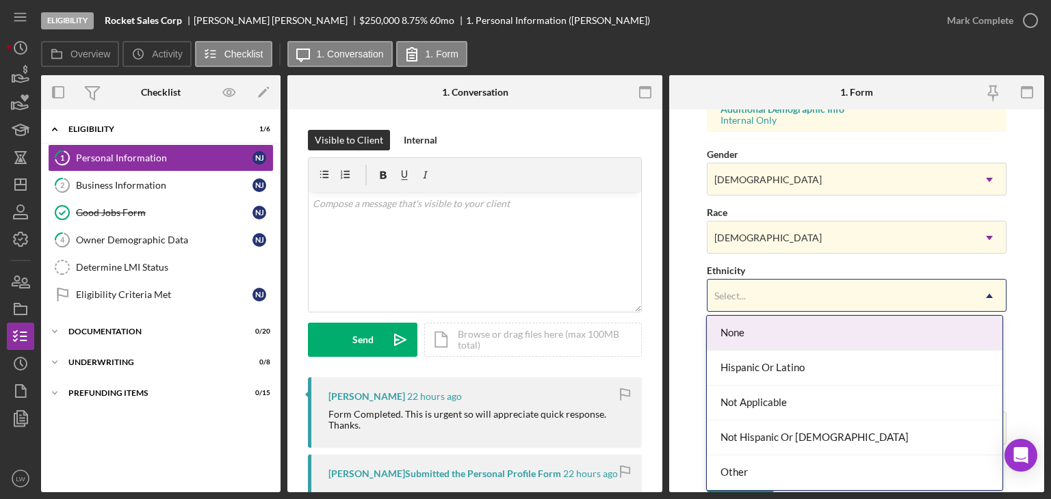
click at [773, 289] on div "Select..." at bounding box center [839, 296] width 265 height 31
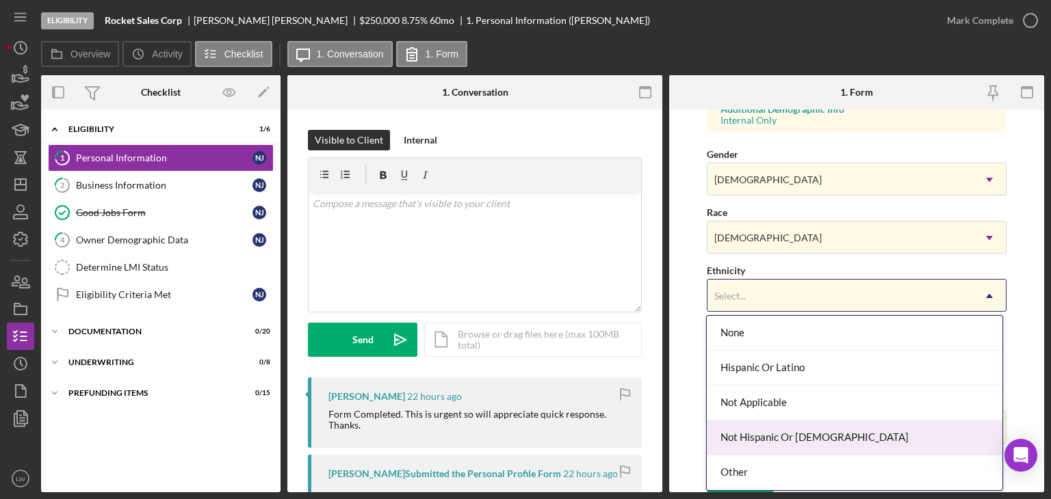
click at [800, 437] on div "Not Hispanic Or [DEMOGRAPHIC_DATA]" at bounding box center [855, 438] width 296 height 35
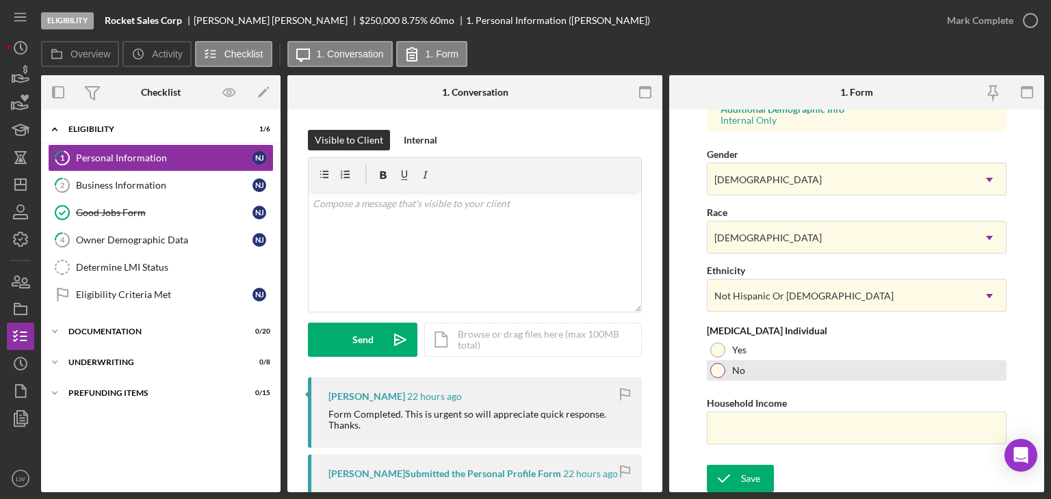
click at [718, 371] on div at bounding box center [717, 370] width 15 height 15
click at [757, 417] on input "Household Income" at bounding box center [857, 428] width 300 height 33
paste input "$1,300,000"
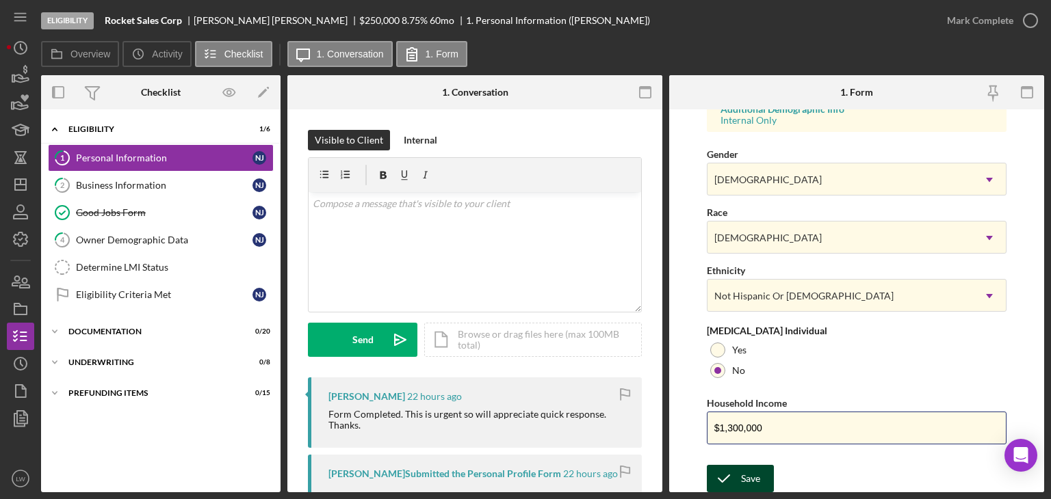
type input "$1,300,000"
click at [741, 474] on div "Save" at bounding box center [750, 478] width 19 height 27
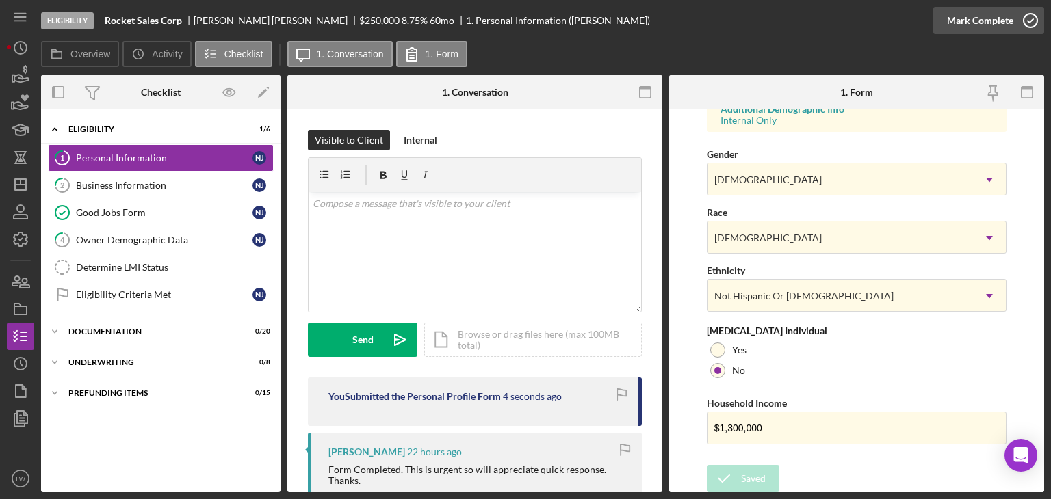
click at [969, 24] on div "Mark Complete" at bounding box center [980, 20] width 66 height 27
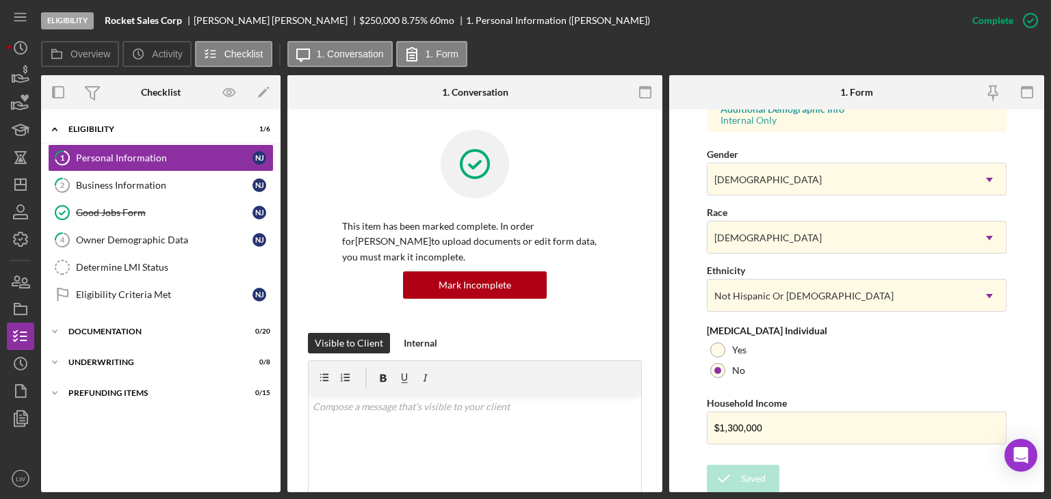
scroll to position [255, 0]
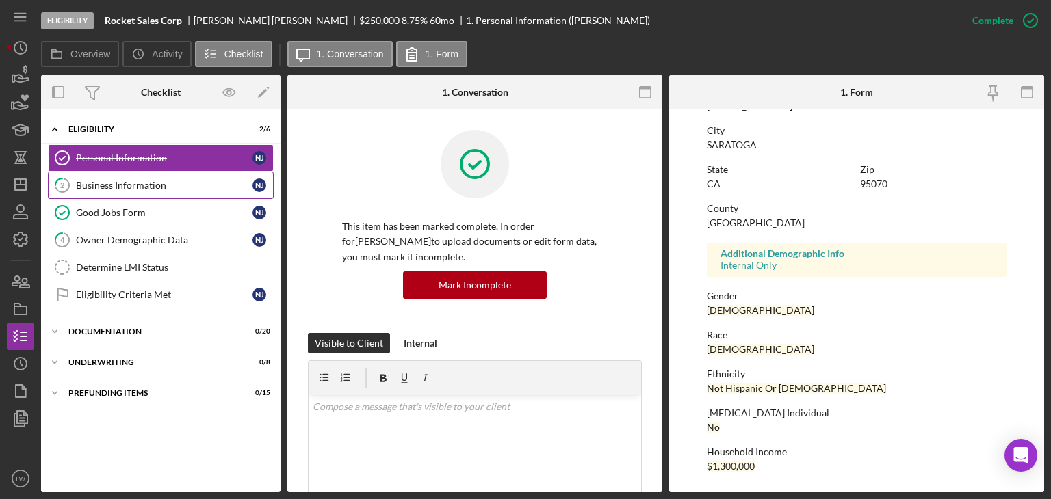
click at [183, 191] on link "2 Business Information N J" at bounding box center [161, 185] width 226 height 27
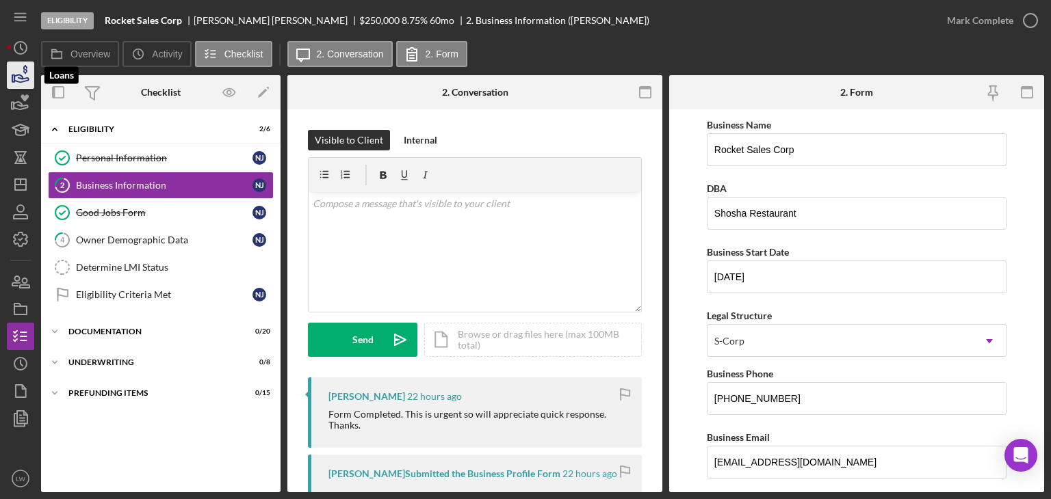
click at [26, 74] on icon "button" at bounding box center [20, 75] width 34 height 34
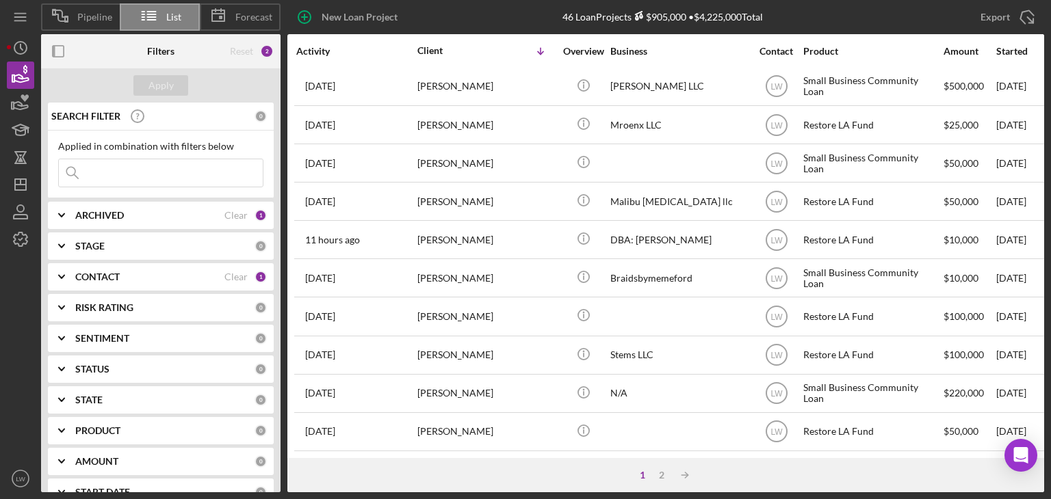
scroll to position [587, 0]
click at [660, 467] on div "1 2 Icon/Table Sort Arrow" at bounding box center [665, 475] width 757 height 34
click at [659, 473] on div "2" at bounding box center [661, 475] width 19 height 11
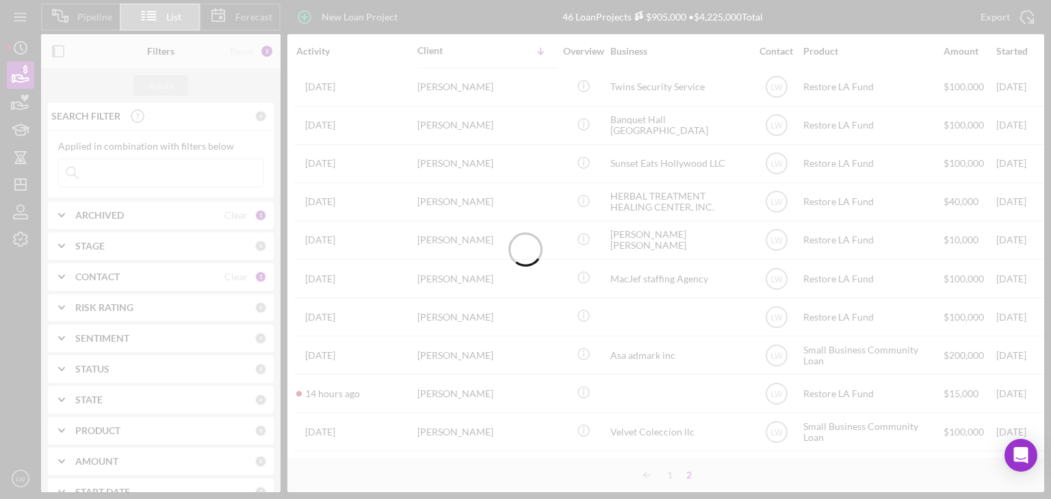
scroll to position [433, 0]
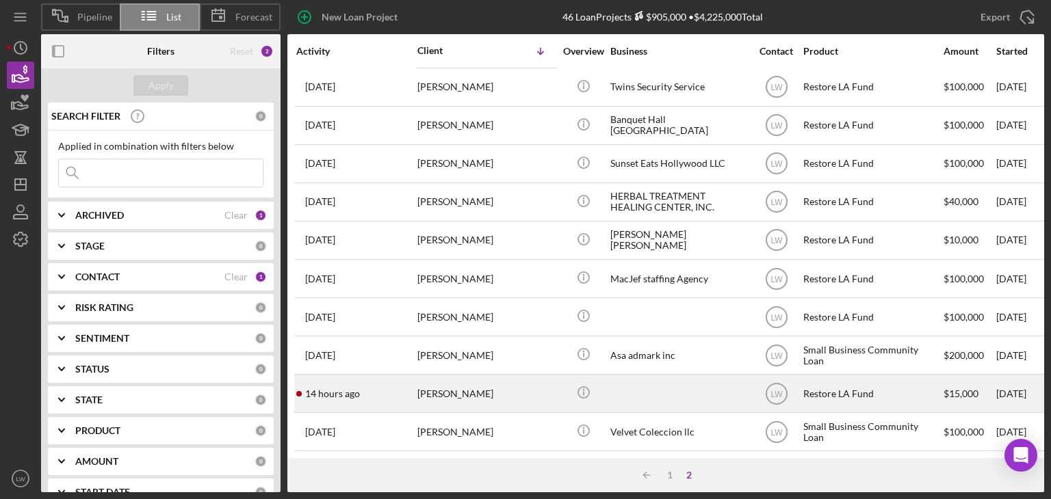
click at [517, 389] on div "[PERSON_NAME]" at bounding box center [485, 394] width 137 height 36
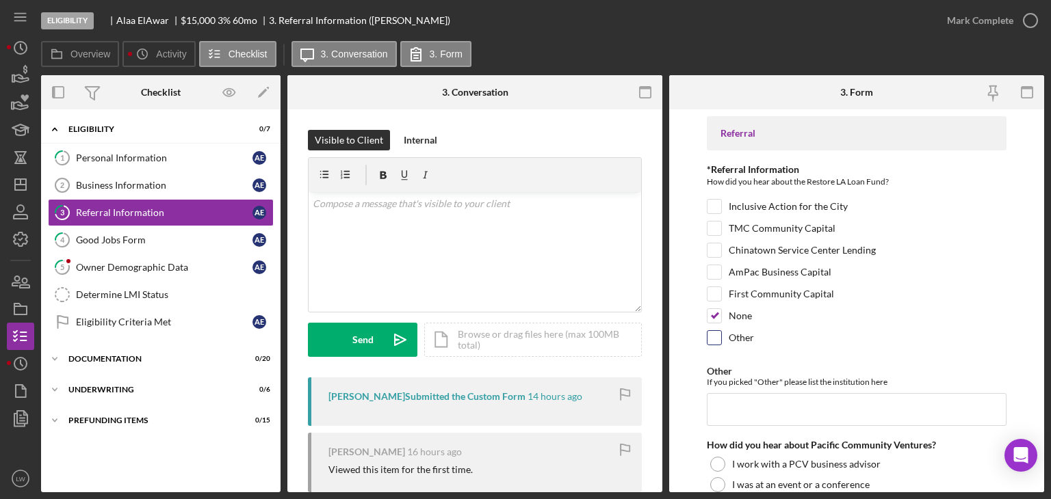
scroll to position [397, 0]
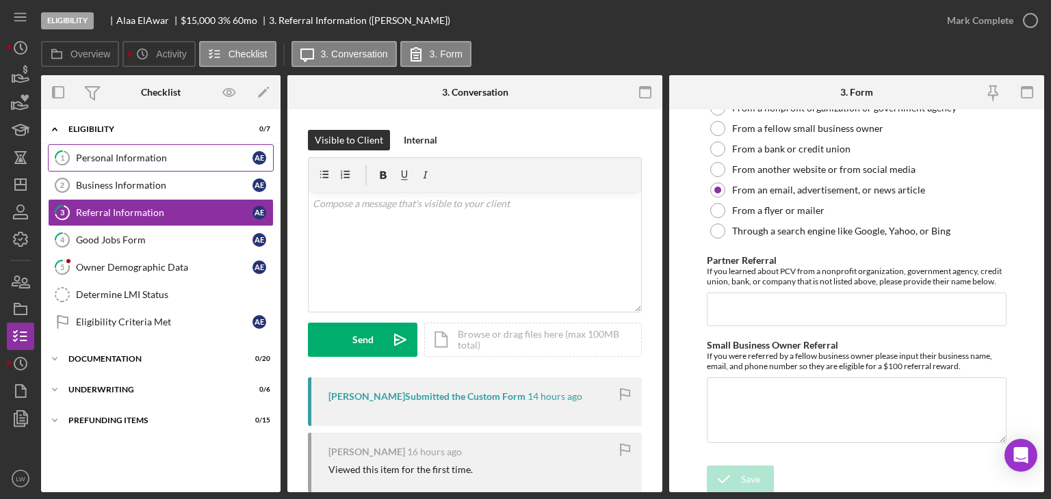
click at [126, 162] on div "Personal Information" at bounding box center [164, 158] width 177 height 11
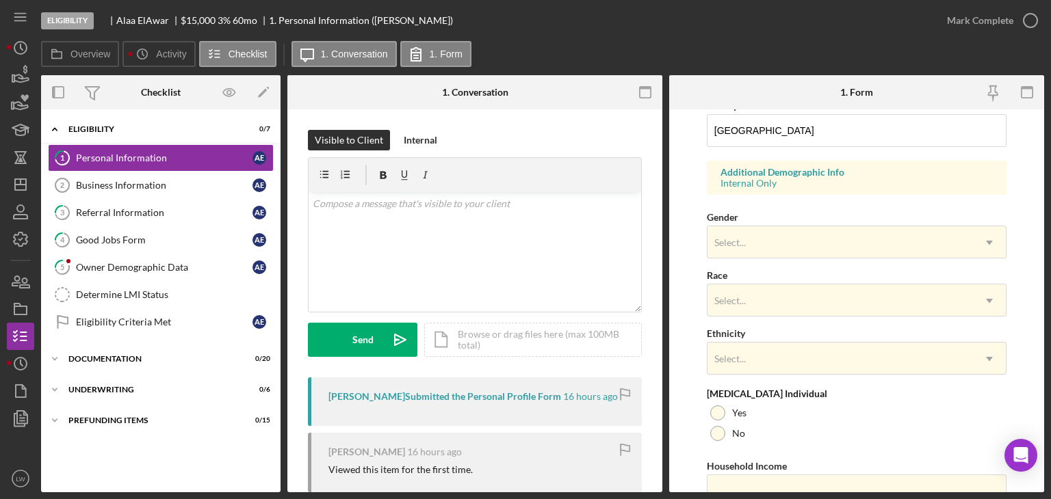
scroll to position [528, 0]
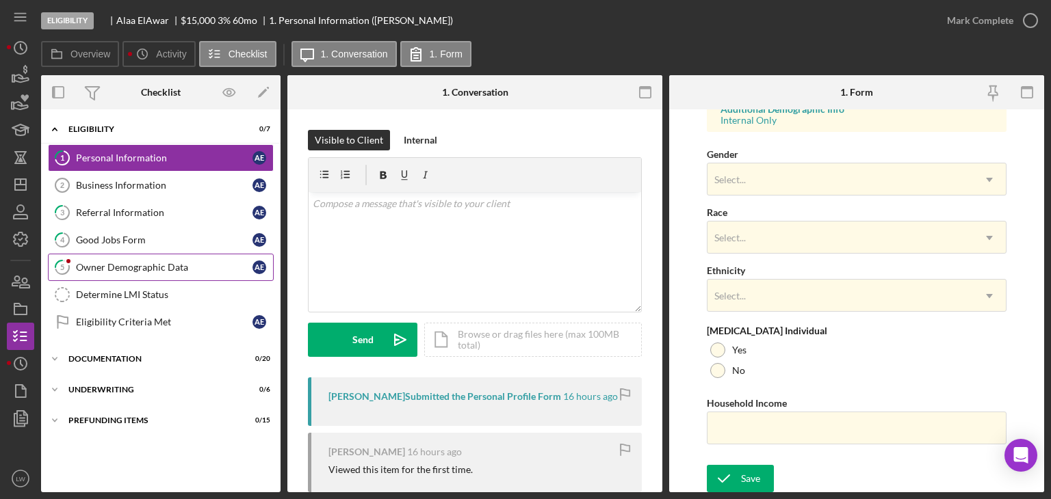
click at [146, 273] on link "5 Owner Demographic Data A E" at bounding box center [161, 267] width 226 height 27
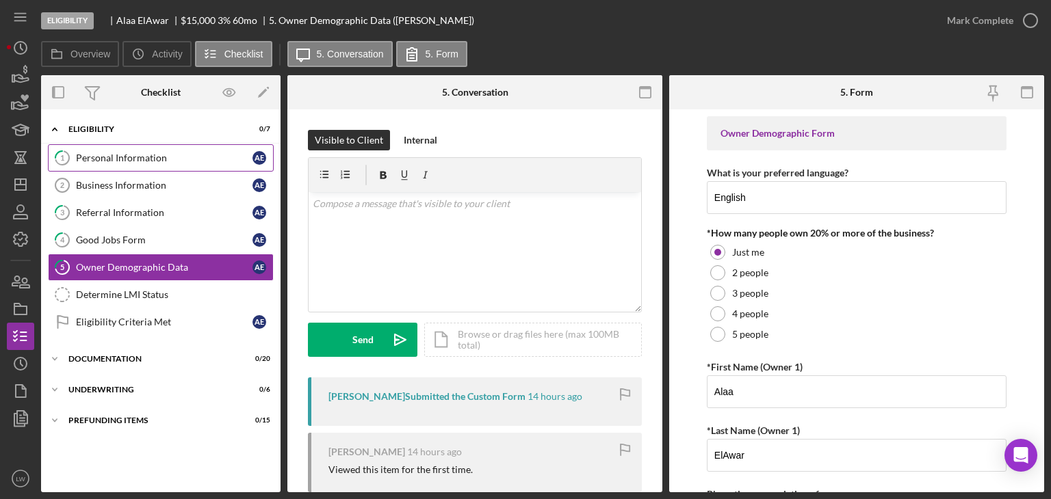
click at [70, 155] on icon "1" at bounding box center [62, 158] width 34 height 34
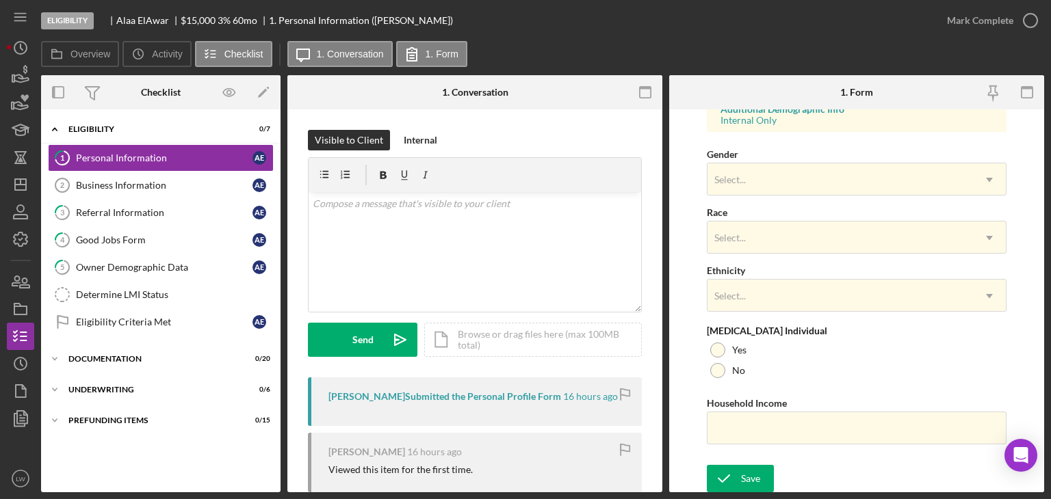
scroll to position [118, 0]
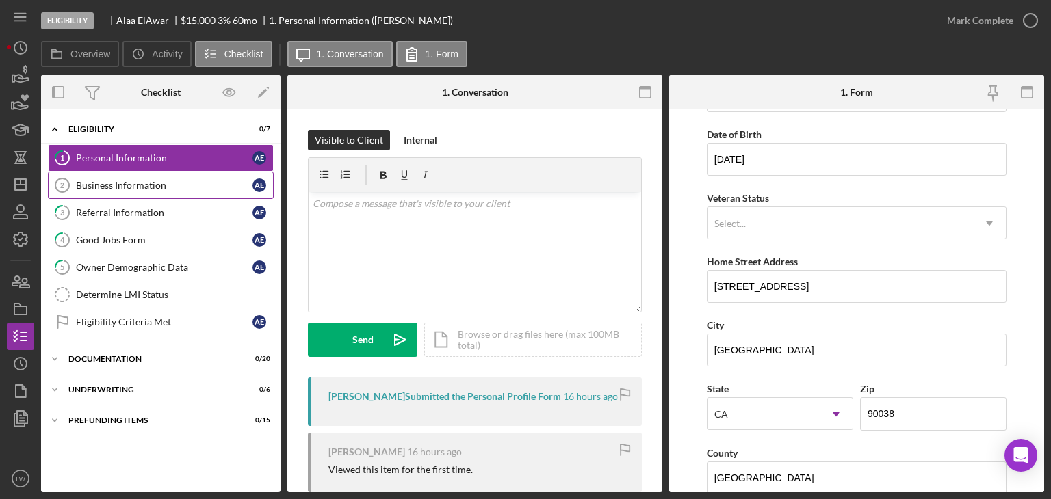
click at [85, 192] on link "Business Information 2 Business Information A E" at bounding box center [161, 185] width 226 height 27
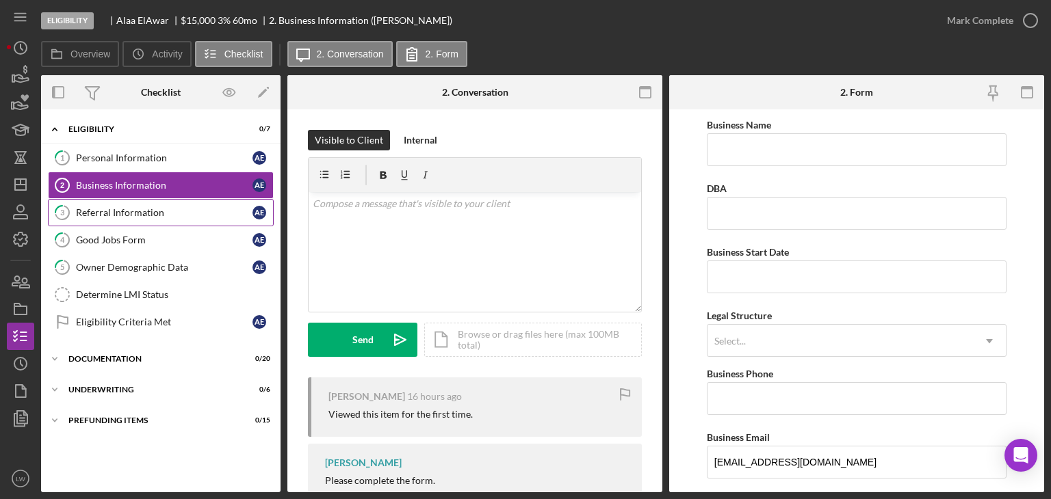
click at [107, 209] on div "Referral Information" at bounding box center [164, 212] width 177 height 11
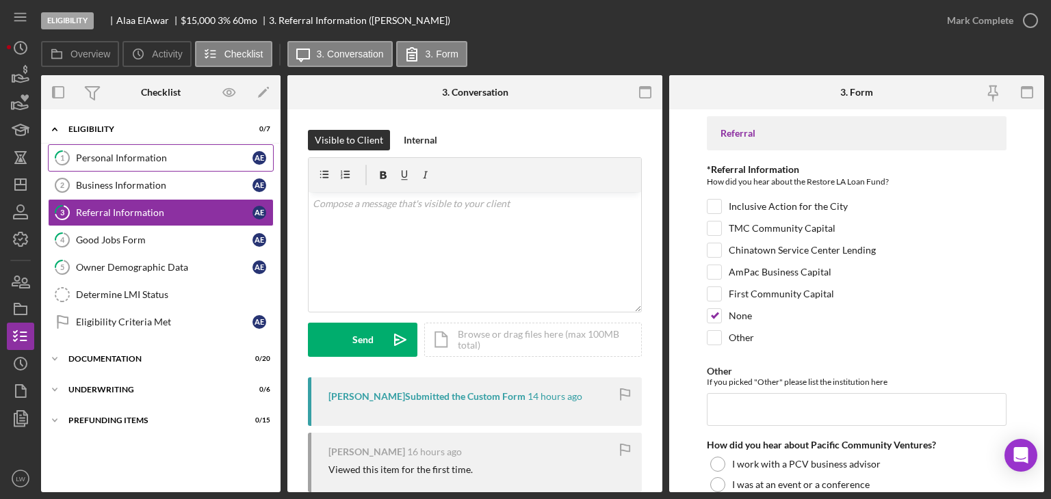
click at [95, 158] on div "Personal Information" at bounding box center [164, 158] width 177 height 11
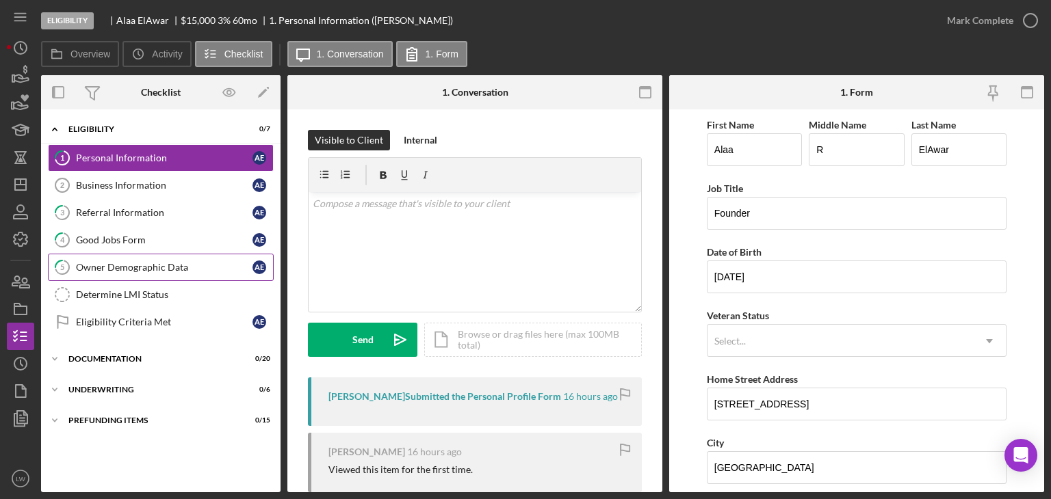
click at [105, 263] on div "Owner Demographic Data" at bounding box center [164, 267] width 177 height 11
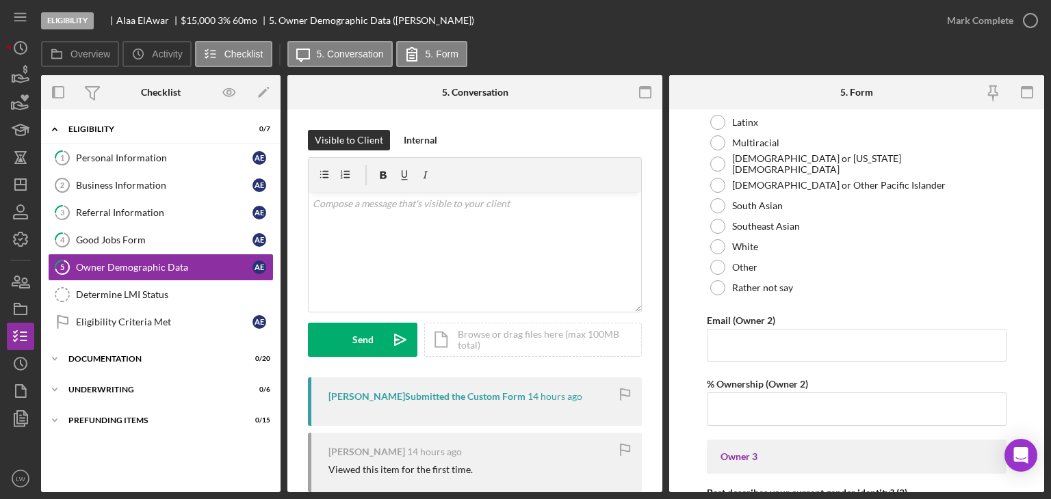
scroll to position [1916, 0]
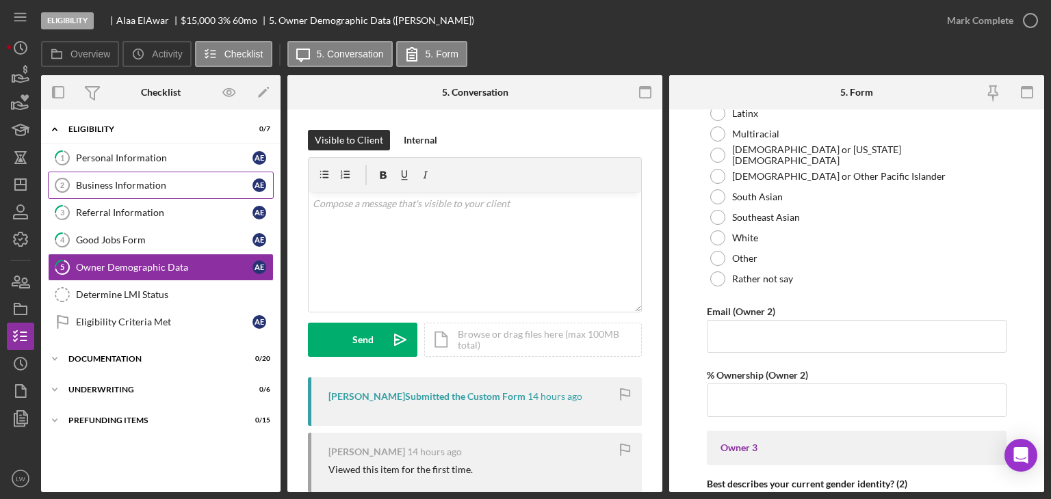
click at [150, 186] on div "Business Information" at bounding box center [164, 185] width 177 height 11
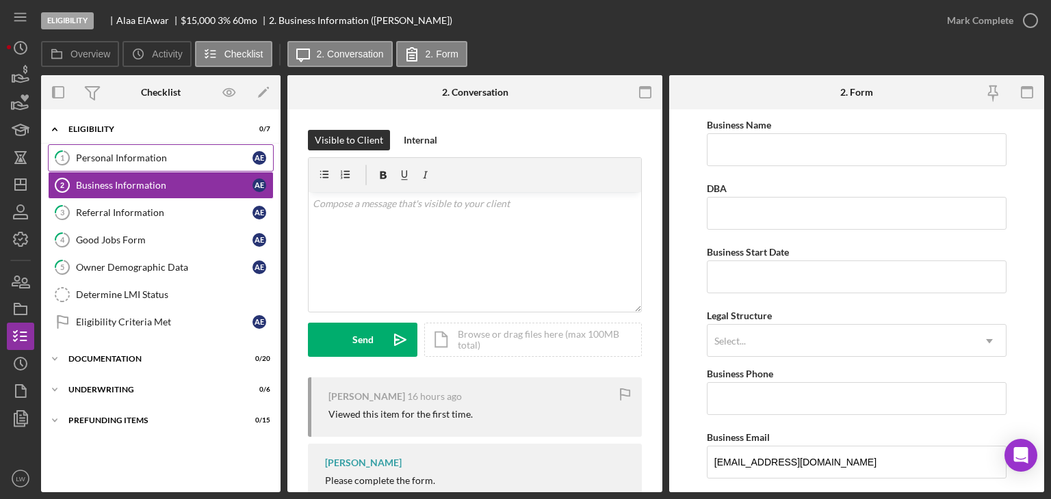
click at [153, 159] on div "Personal Information" at bounding box center [164, 158] width 177 height 11
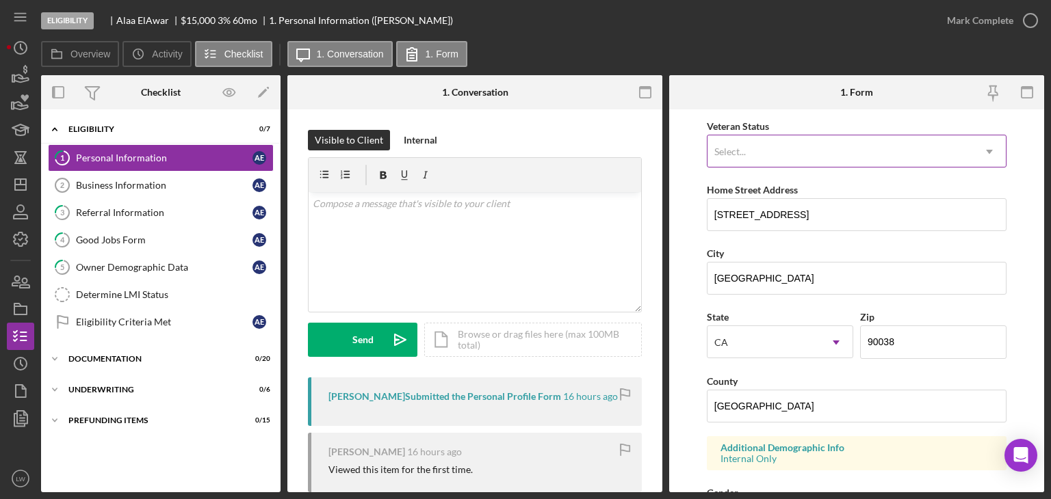
scroll to position [528, 0]
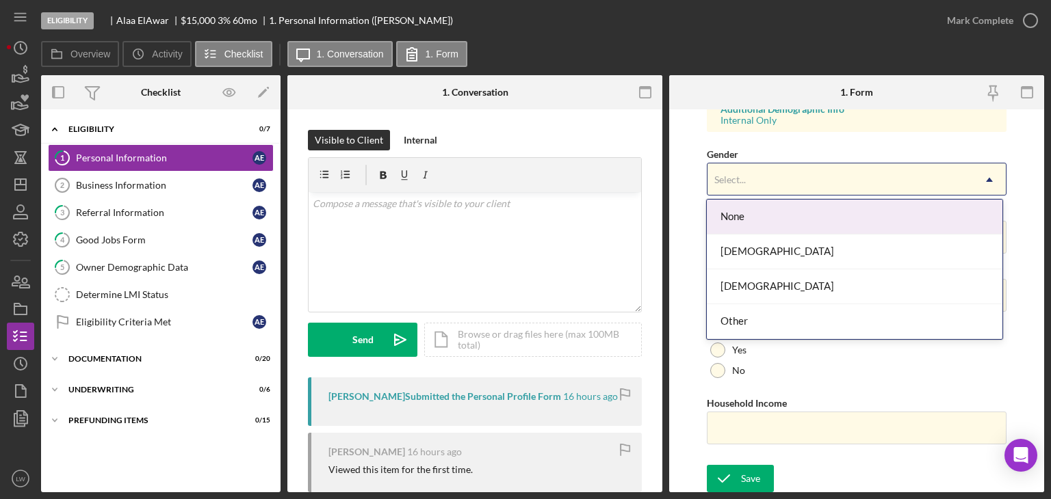
click at [783, 181] on div "Select..." at bounding box center [839, 179] width 265 height 31
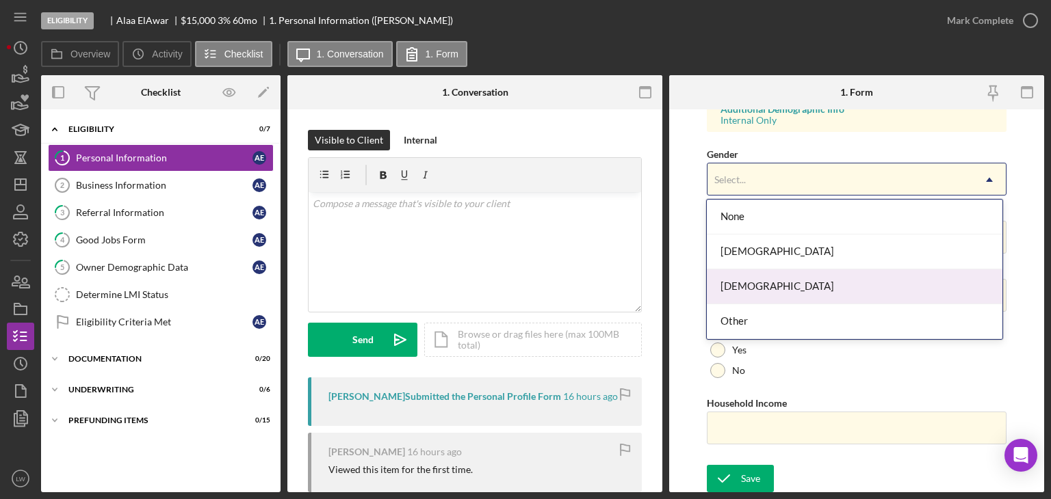
click at [766, 285] on div "[DEMOGRAPHIC_DATA]" at bounding box center [855, 287] width 296 height 35
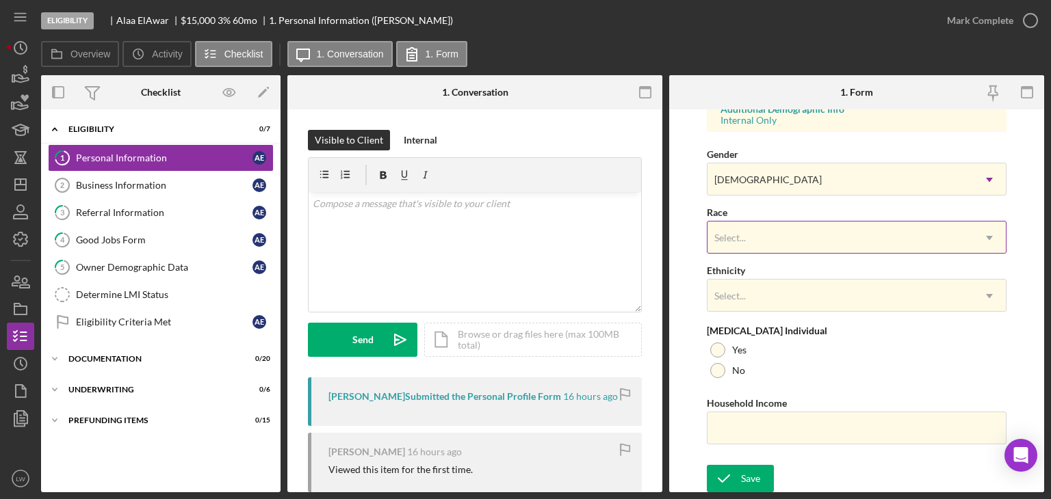
click at [746, 239] on div "Select..." at bounding box center [730, 238] width 35 height 11
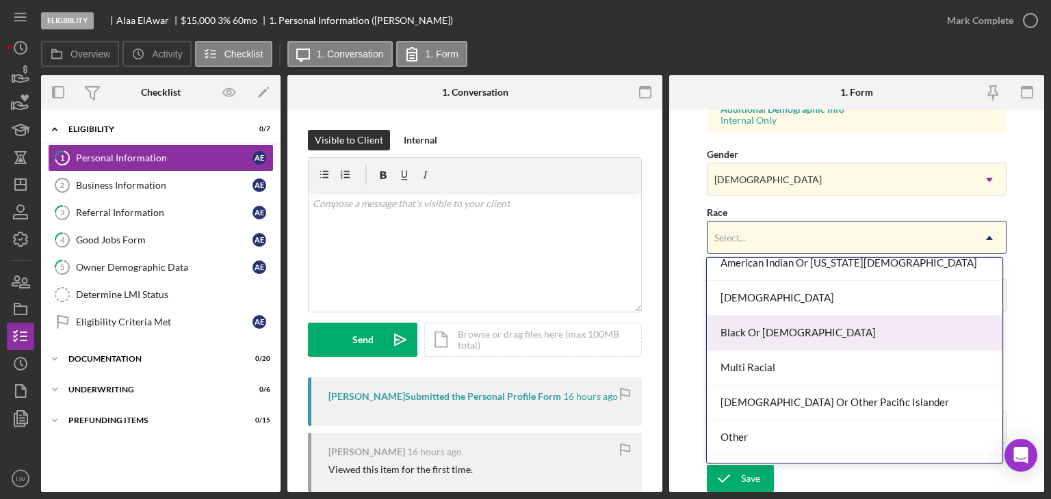
scroll to position [73, 0]
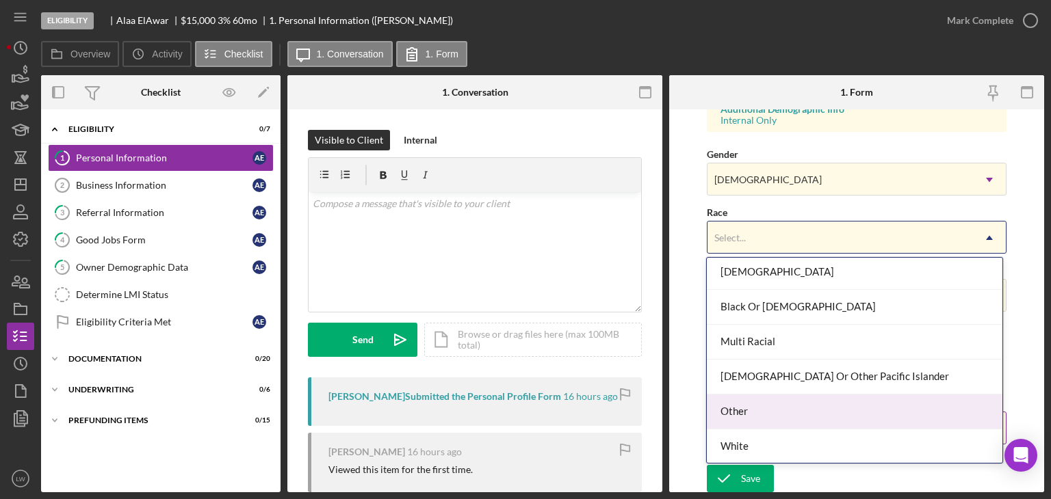
click at [800, 398] on div "Other" at bounding box center [855, 412] width 296 height 35
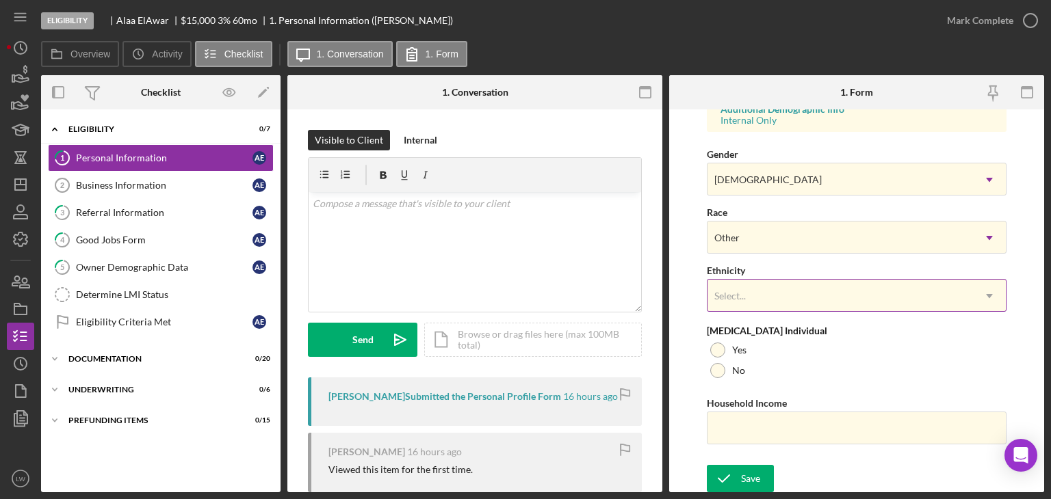
click at [752, 284] on div "Select..." at bounding box center [839, 296] width 265 height 31
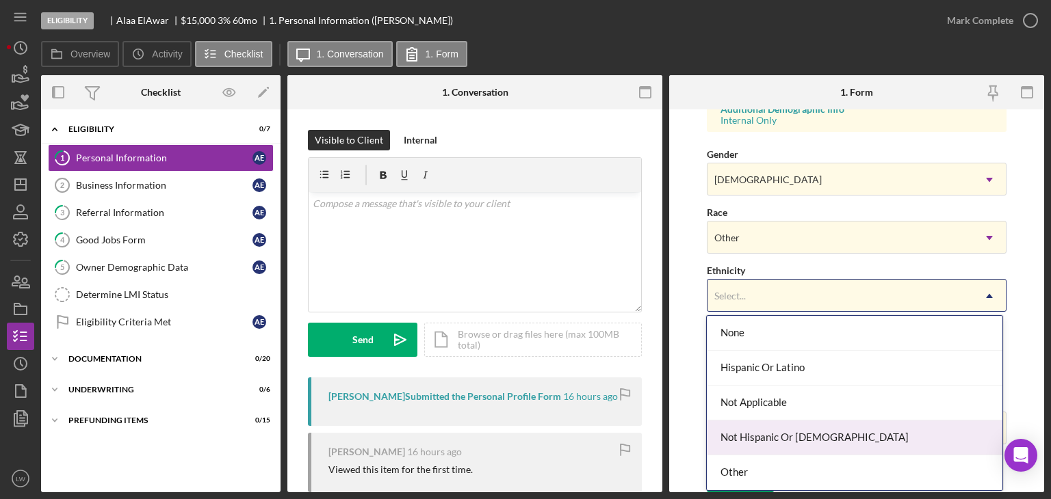
click at [794, 441] on div "Not Hispanic Or [DEMOGRAPHIC_DATA]" at bounding box center [855, 438] width 296 height 35
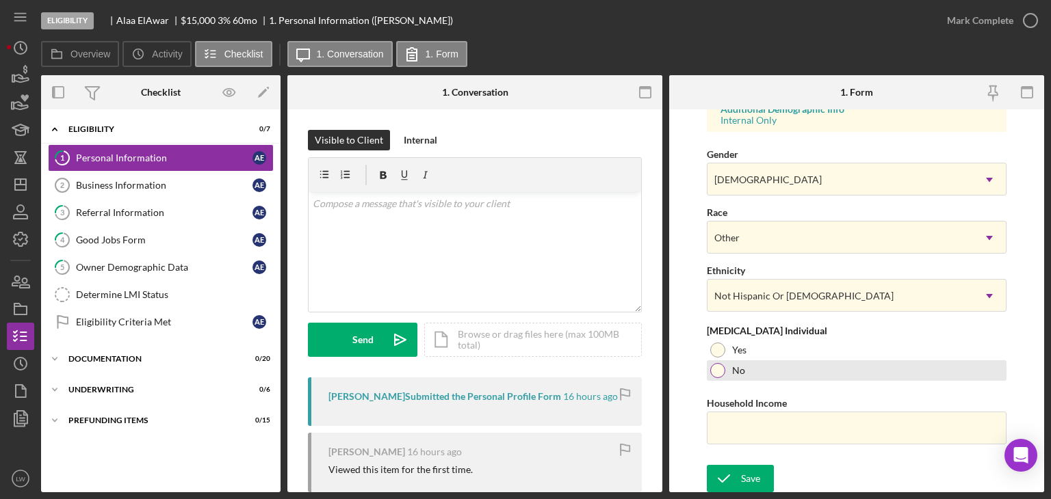
click at [720, 369] on div at bounding box center [717, 370] width 15 height 15
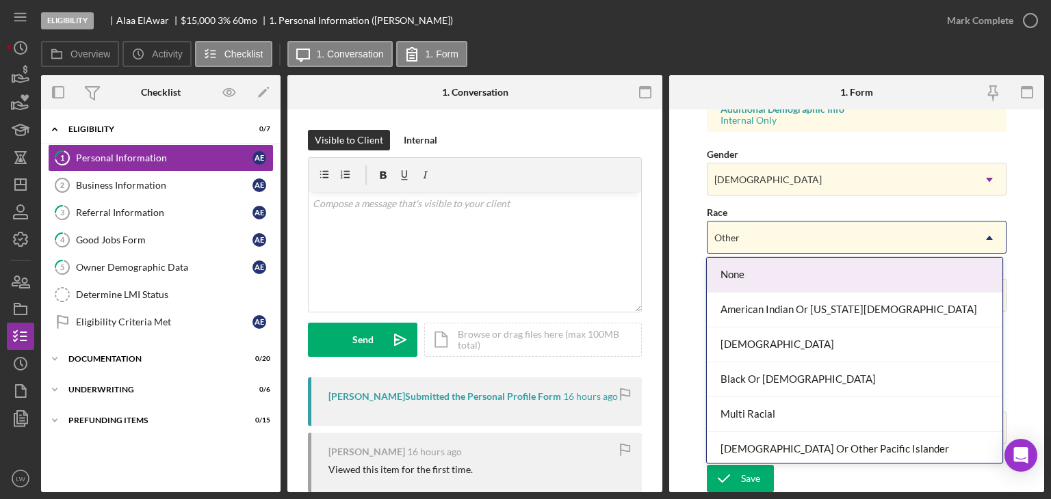
click at [753, 231] on div "Other" at bounding box center [839, 237] width 265 height 31
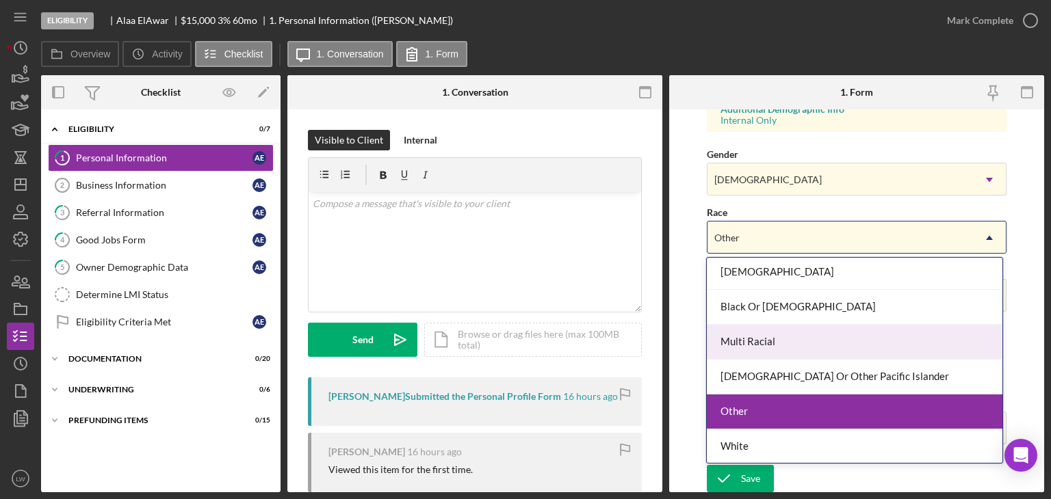
click at [1026, 304] on form "First Name [PERSON_NAME] Middle Name R Last Name [PERSON_NAME] Job Title Founde…" at bounding box center [856, 300] width 375 height 383
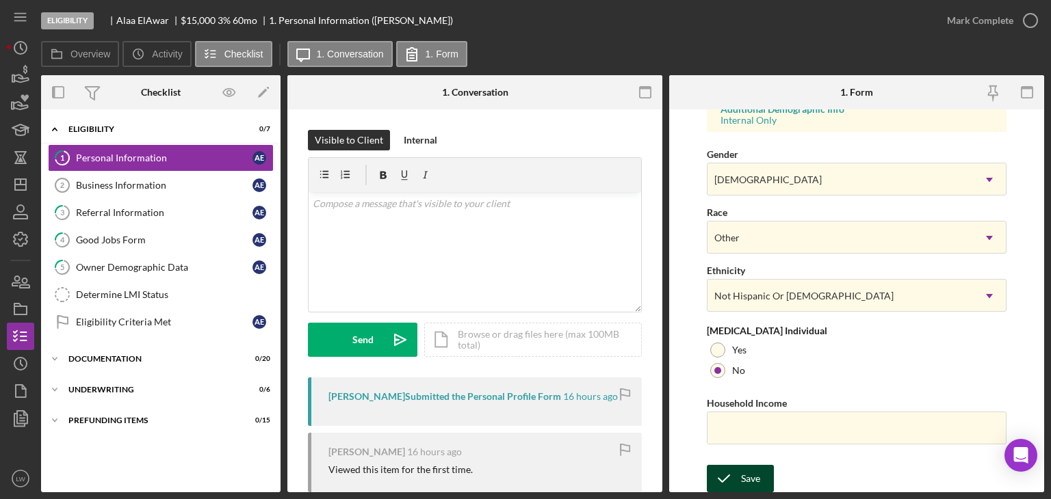
click at [753, 475] on div "Save" at bounding box center [750, 478] width 19 height 27
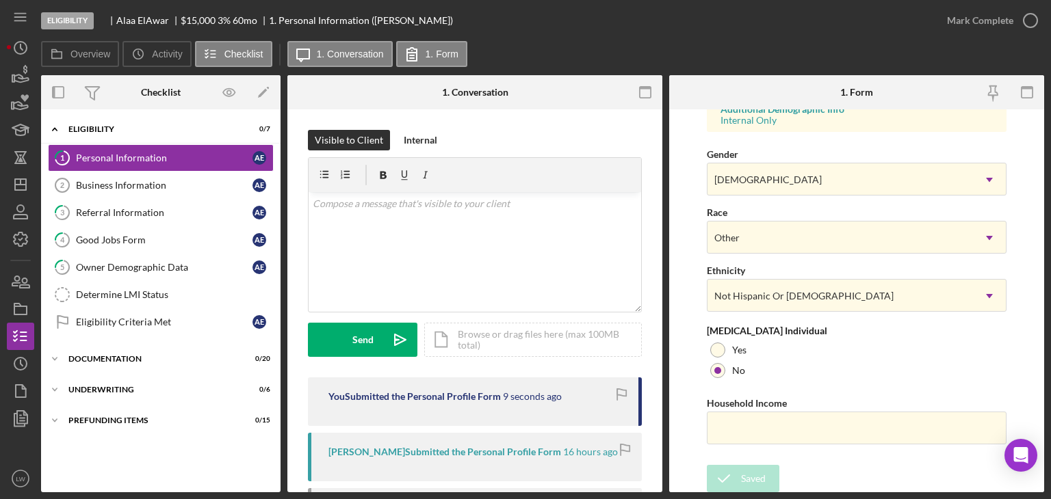
scroll to position [0, 0]
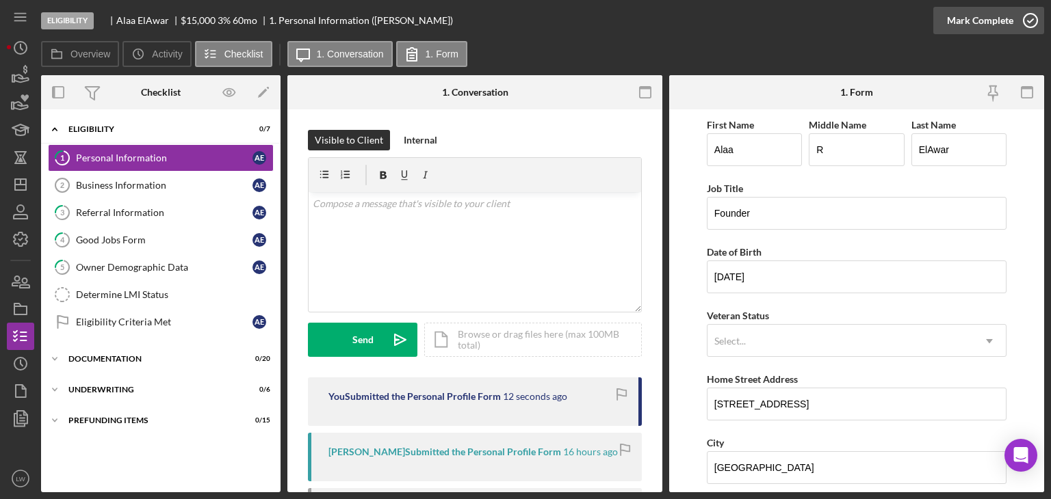
click at [1006, 19] on div "Mark Complete" at bounding box center [980, 20] width 66 height 27
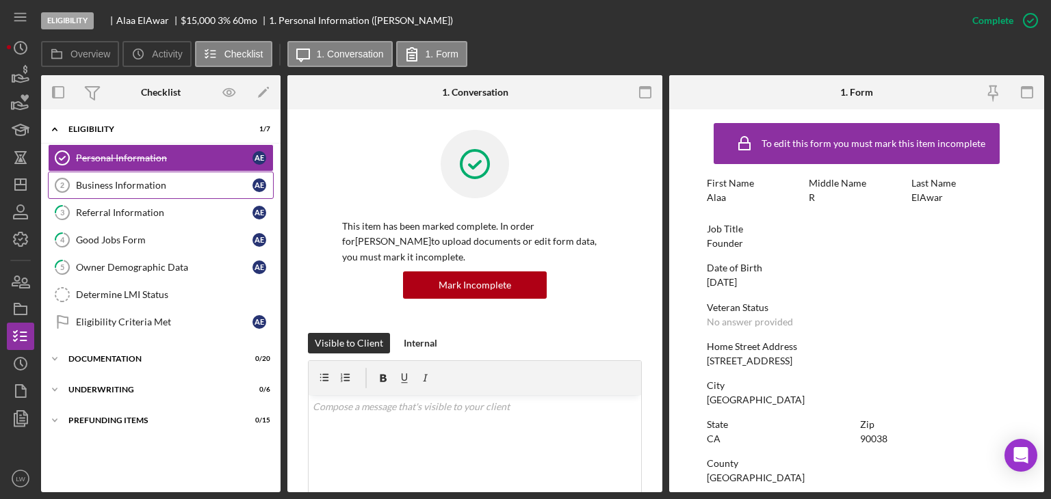
click at [186, 185] on div "Business Information" at bounding box center [164, 185] width 177 height 11
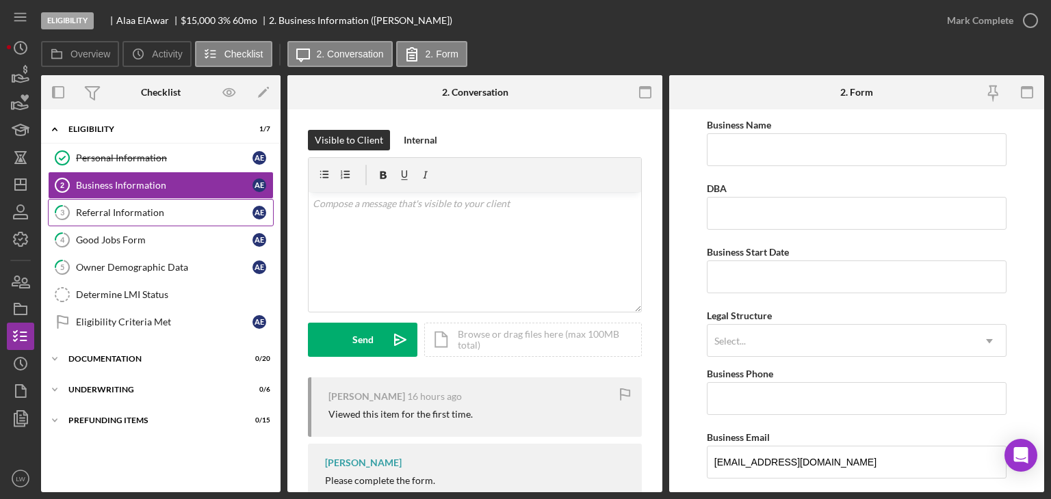
click at [168, 212] on div "Referral Information" at bounding box center [164, 212] width 177 height 11
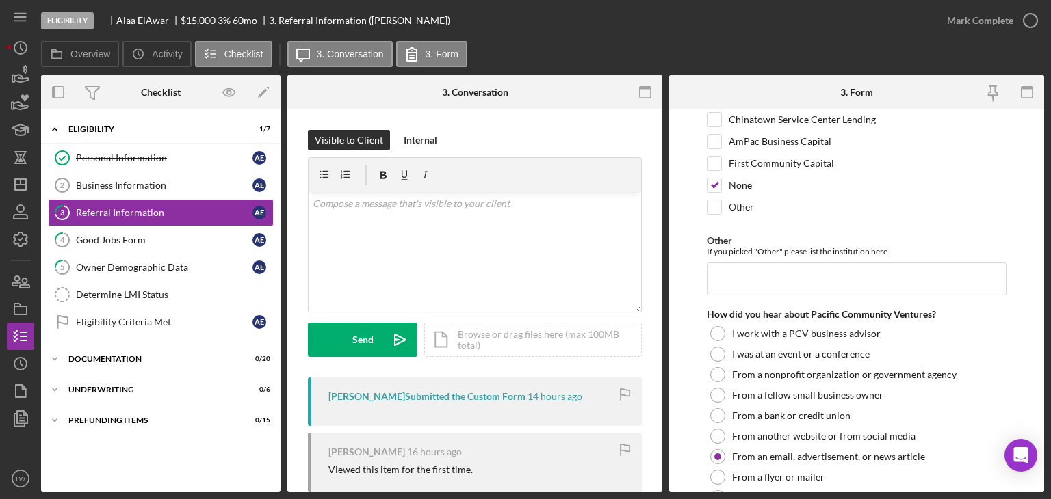
scroll to position [397, 0]
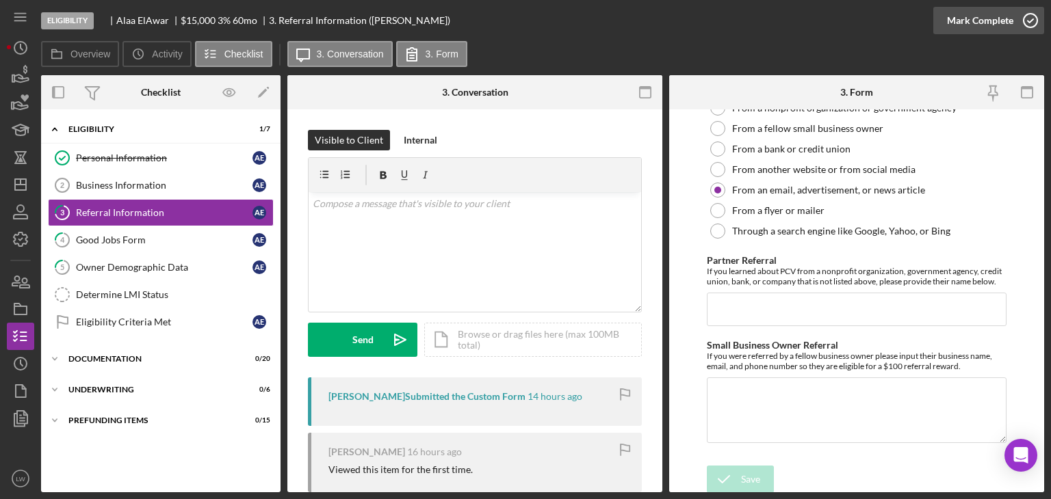
click at [985, 19] on div "Mark Complete" at bounding box center [980, 20] width 66 height 27
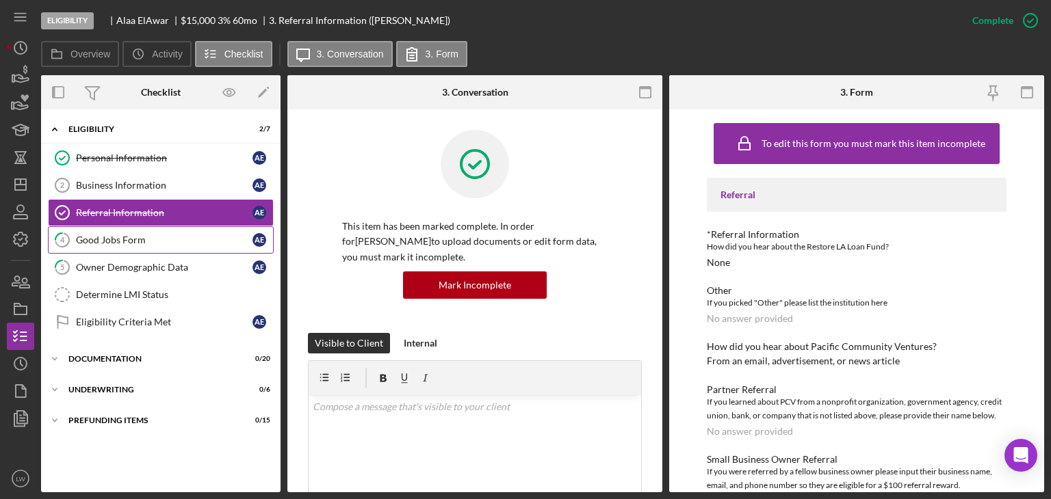
click at [144, 243] on div "Good Jobs Form" at bounding box center [164, 240] width 177 height 11
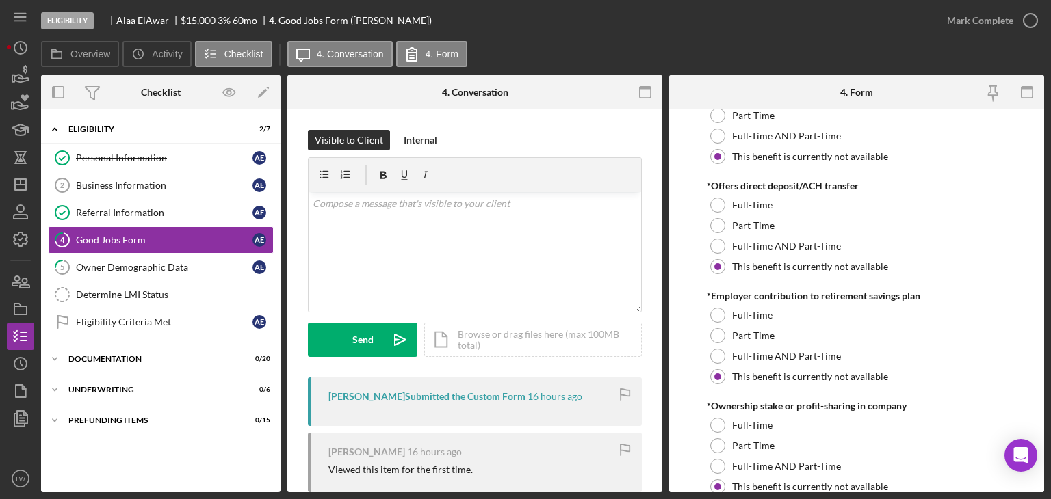
scroll to position [1437, 0]
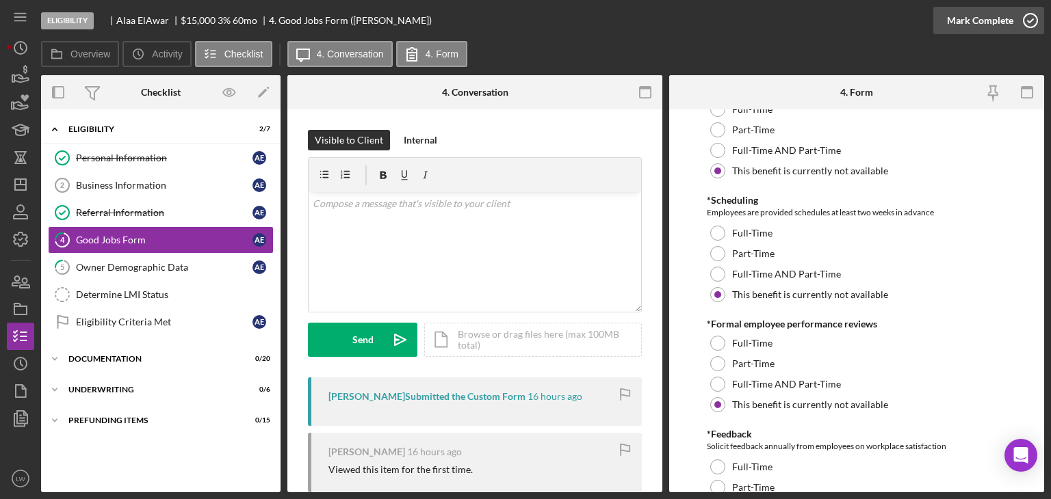
click at [955, 18] on div "Mark Complete" at bounding box center [980, 20] width 66 height 27
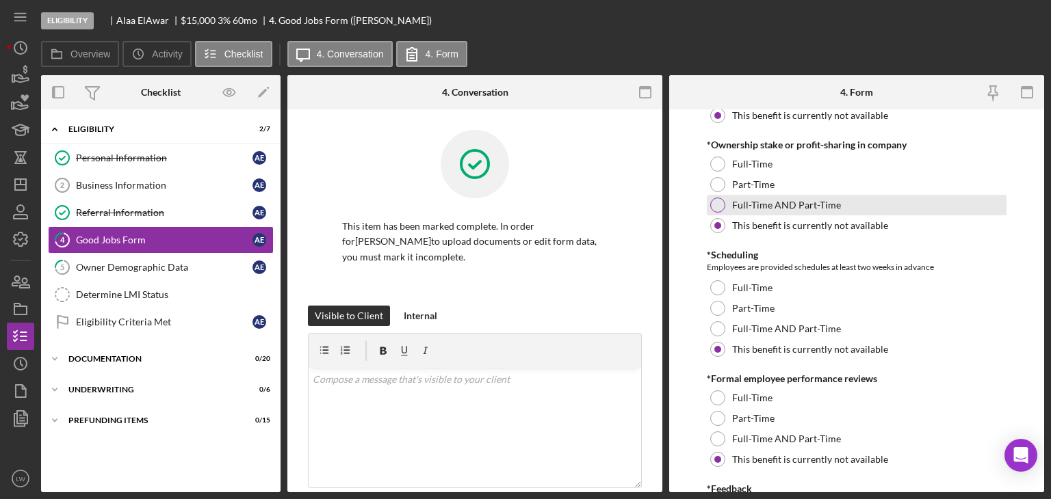
scroll to position [1491, 0]
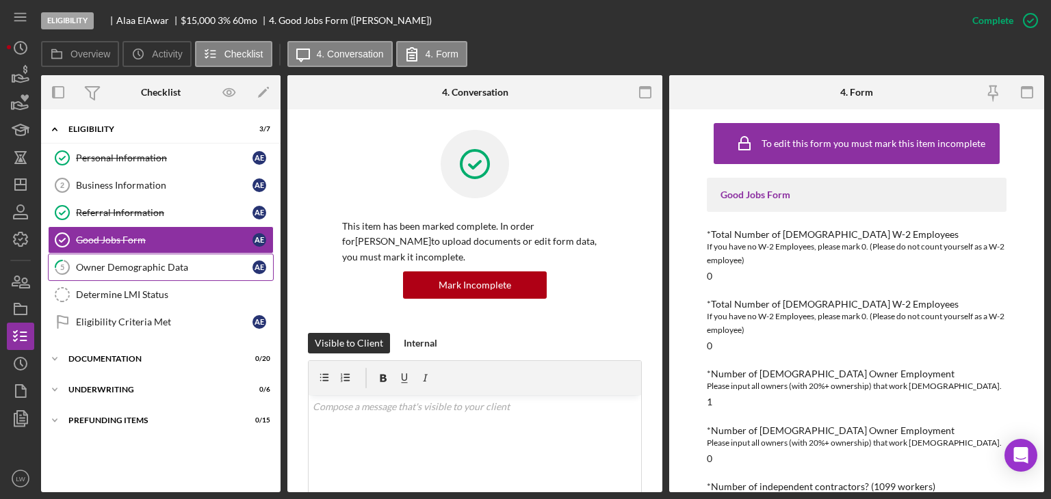
click at [144, 269] on div "Owner Demographic Data" at bounding box center [164, 267] width 177 height 11
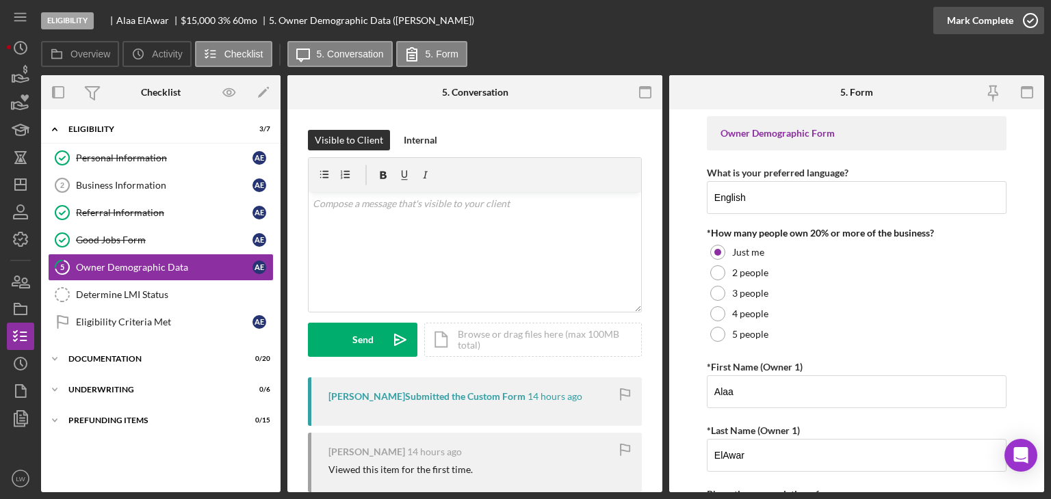
click at [967, 24] on div "Mark Complete" at bounding box center [980, 20] width 66 height 27
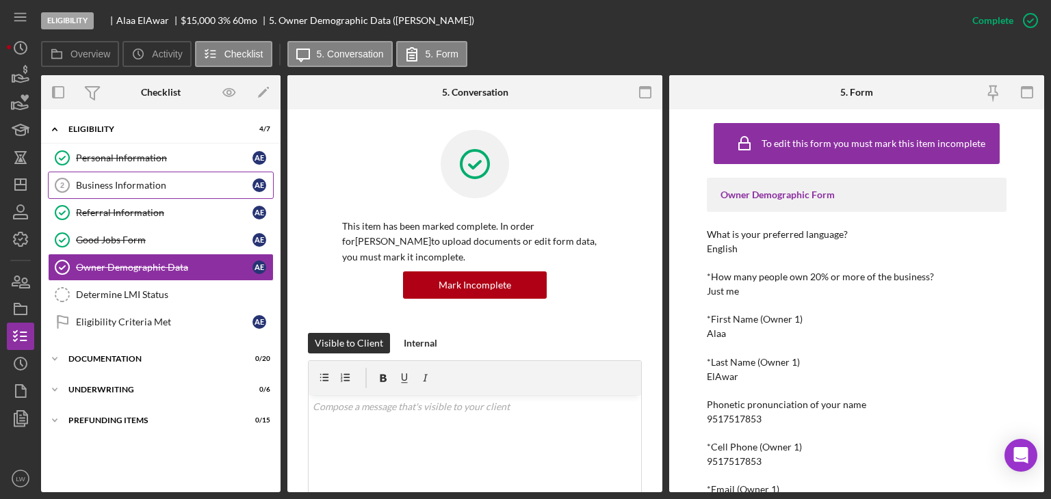
click at [104, 190] on link "Business Information 2 Business Information A E" at bounding box center [161, 185] width 226 height 27
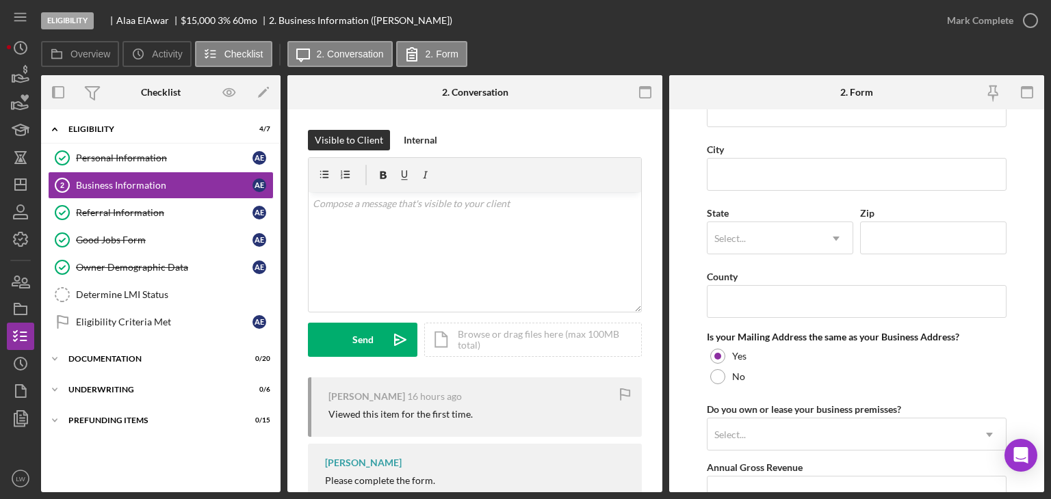
scroll to position [1131, 0]
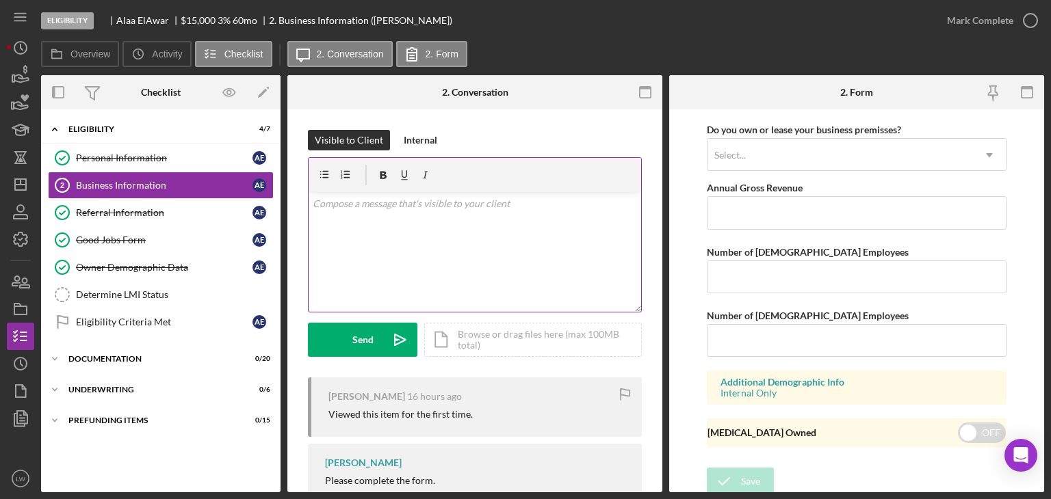
click at [476, 222] on div "v Color teal Color pink Remove color Add row above Add row below Add column bef…" at bounding box center [475, 252] width 332 height 120
click at [380, 358] on div "Visible to Client Internal v Color teal Color pink Remove color Add row above A…" at bounding box center [475, 254] width 334 height 248
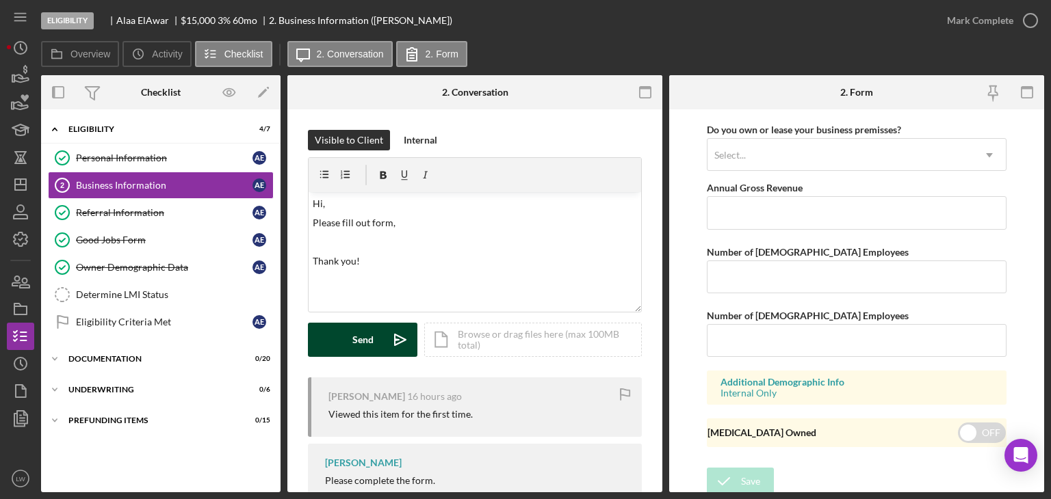
click at [380, 348] on button "Send Icon/icon-invite-send" at bounding box center [362, 340] width 109 height 34
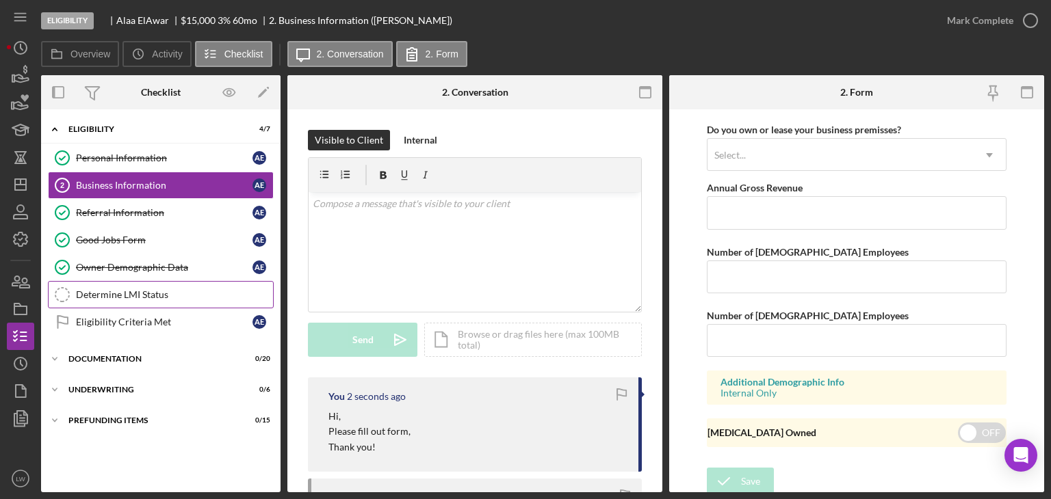
click at [156, 293] on div "Determine LMI Status" at bounding box center [174, 294] width 197 height 11
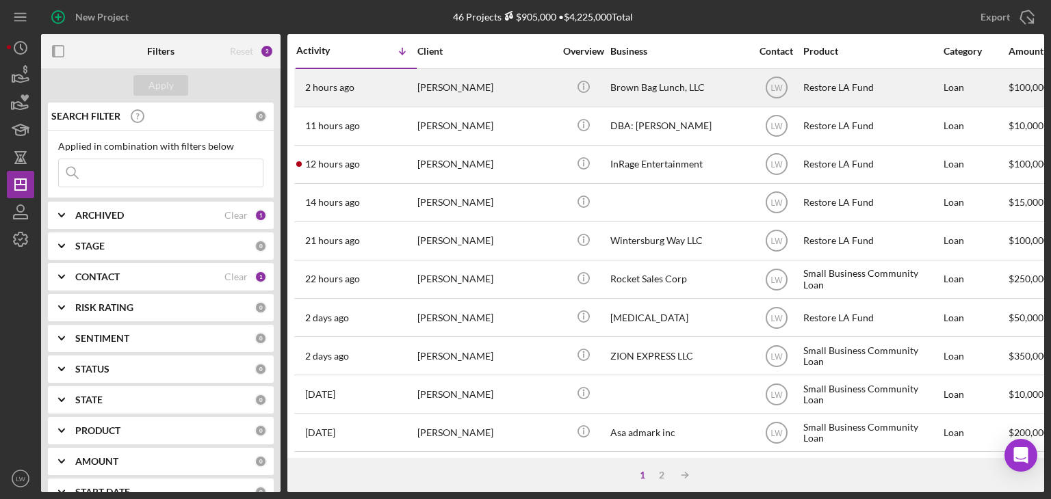
click at [501, 103] on div "Francis Scanlon" at bounding box center [485, 88] width 137 height 36
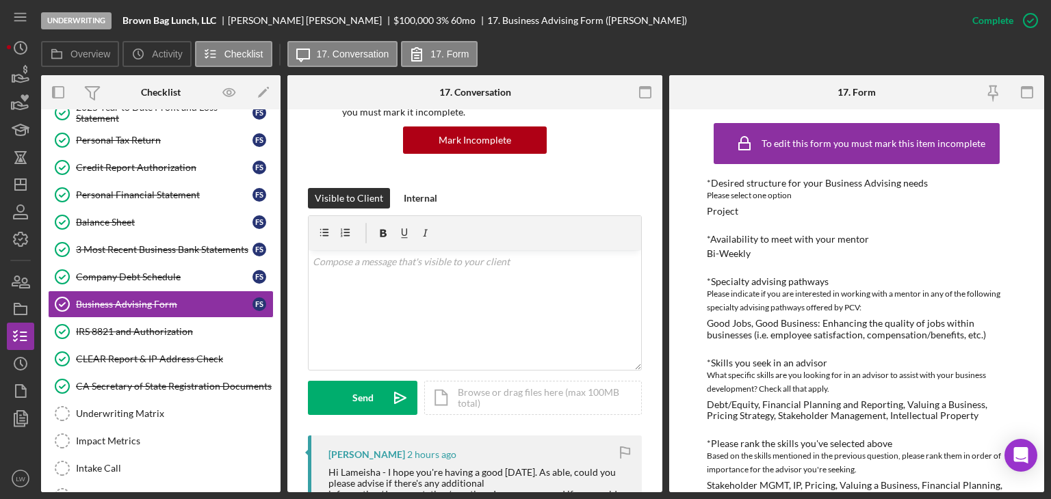
scroll to position [205, 0]
